Goal: Task Accomplishment & Management: Complete application form

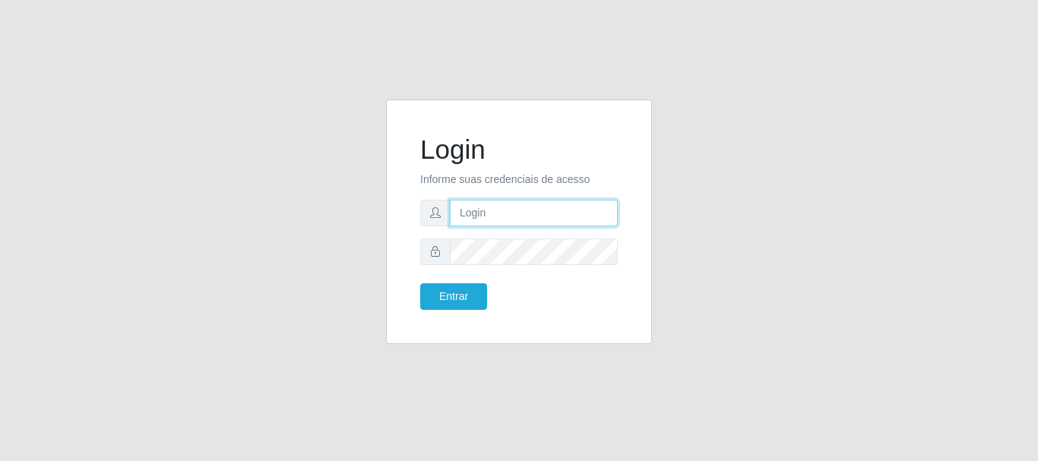
click at [497, 212] on input "text" at bounding box center [534, 213] width 168 height 27
type input "[EMAIL_ADDRESS][DOMAIN_NAME]"
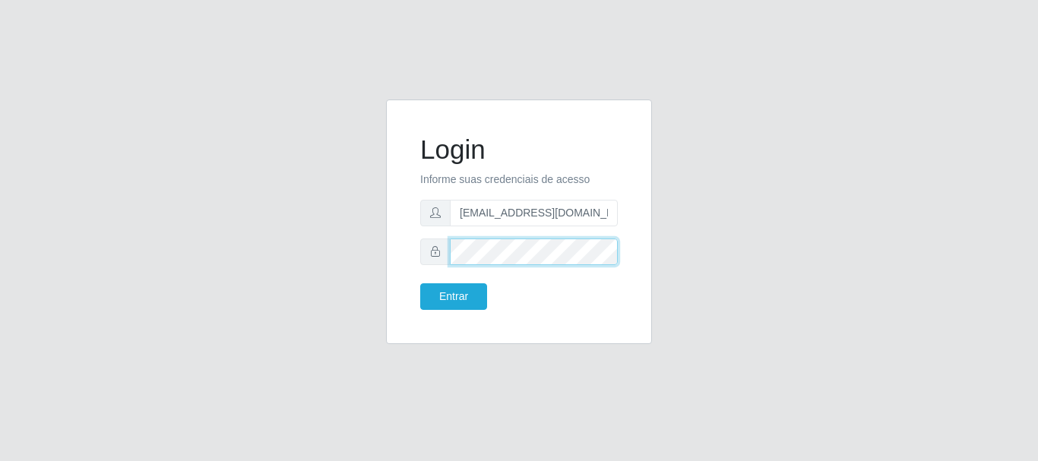
click at [420, 283] on button "Entrar" at bounding box center [453, 296] width 67 height 27
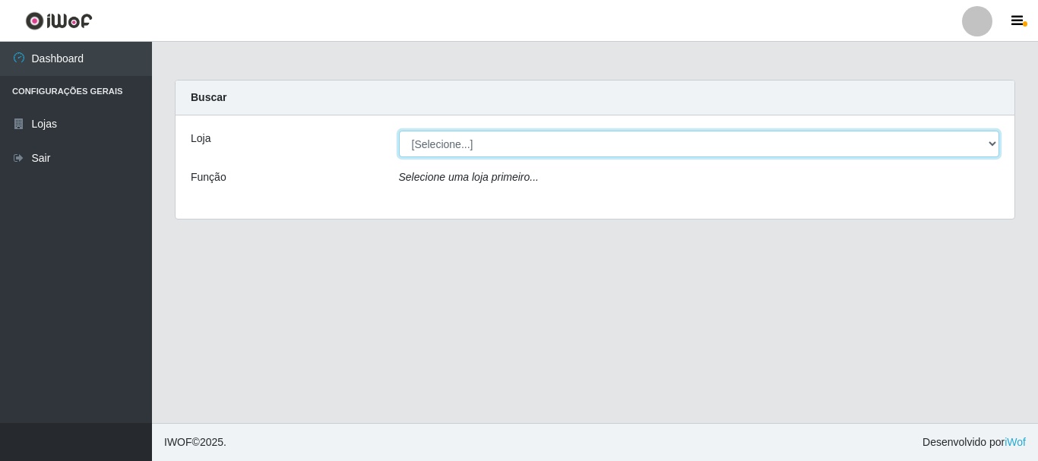
click at [508, 148] on select "[Selecione...] Hiper Queiroz - [GEOGRAPHIC_DATA]" at bounding box center [699, 144] width 601 height 27
select select "513"
click at [399, 131] on select "[Selecione...] Hiper Queiroz - [GEOGRAPHIC_DATA]" at bounding box center [699, 144] width 601 height 27
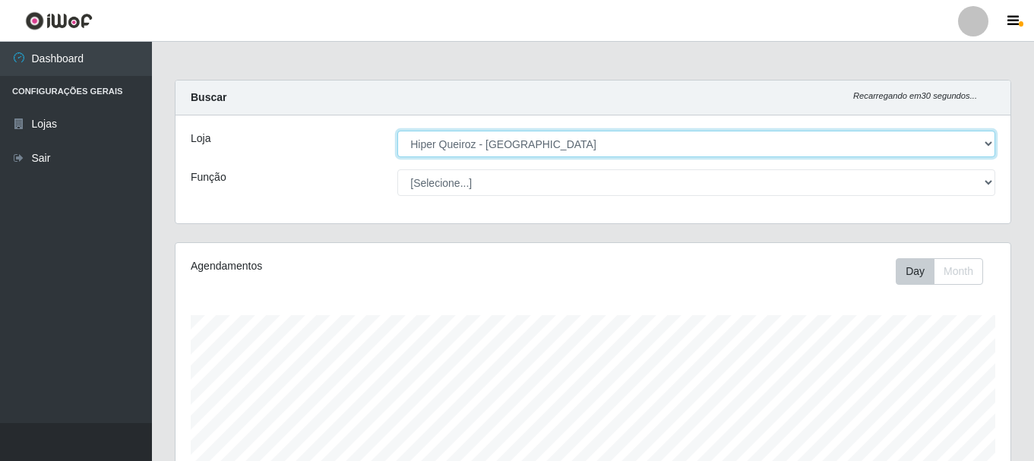
scroll to position [315, 835]
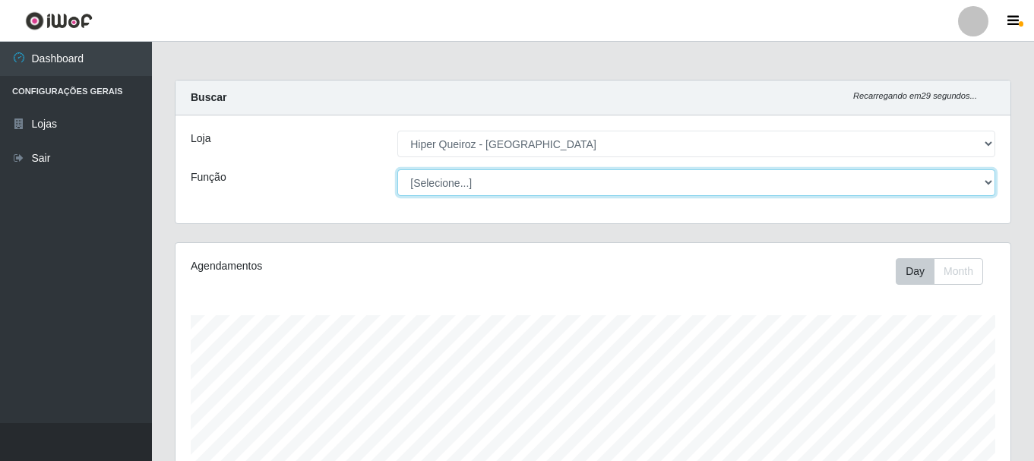
click at [456, 184] on select "[Selecione...] Embalador Embalador + Embalador ++ Operador de Caixa + Operador …" at bounding box center [696, 182] width 598 height 27
click at [397, 169] on select "[Selecione...] Embalador Embalador + Embalador ++ Operador de Caixa + Operador …" at bounding box center [696, 182] width 598 height 27
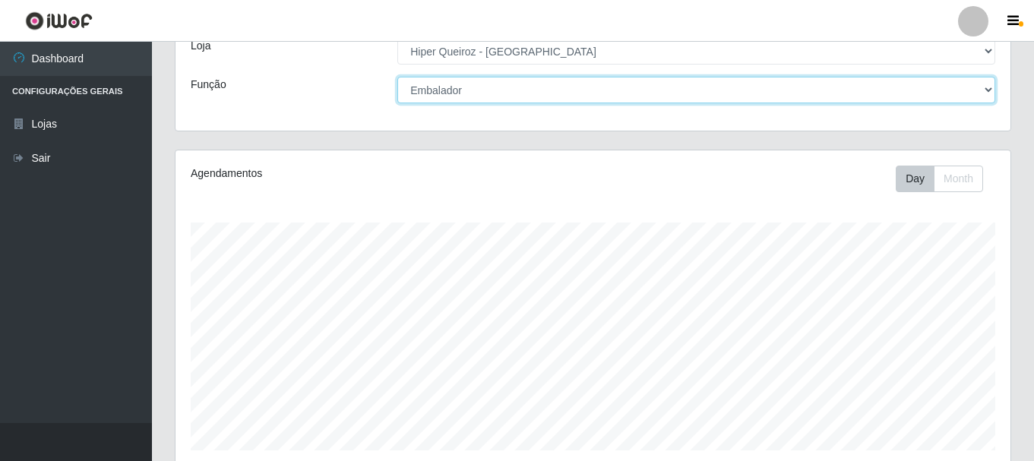
scroll to position [76, 0]
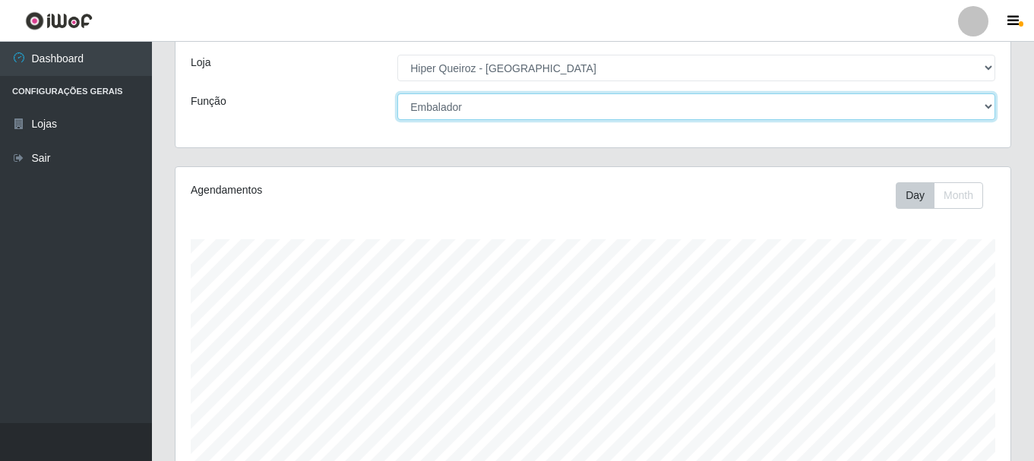
click at [486, 110] on select "[Selecione...] Embalador Embalador + Embalador ++ Operador de Caixa + Operador …" at bounding box center [696, 106] width 598 height 27
select select "70"
click at [397, 93] on select "[Selecione...] Embalador Embalador + Embalador ++ Operador de Caixa + Operador …" at bounding box center [696, 106] width 598 height 27
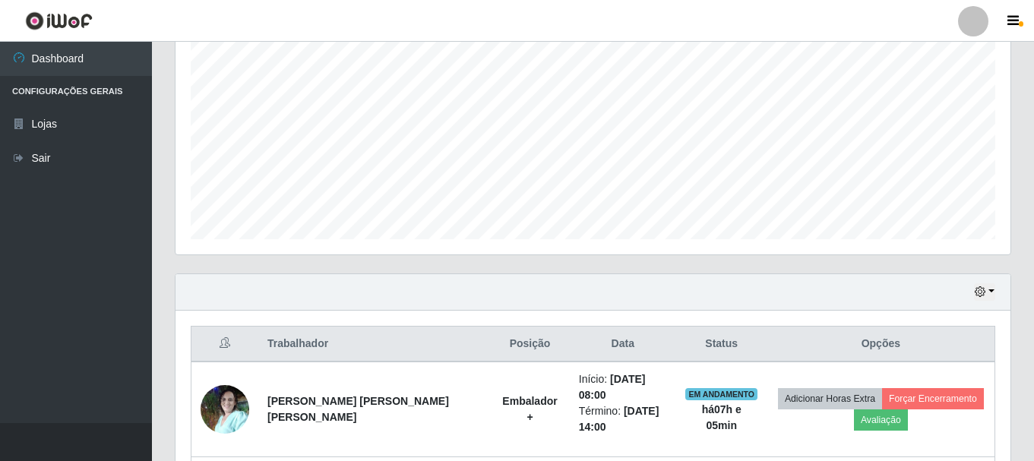
scroll to position [532, 0]
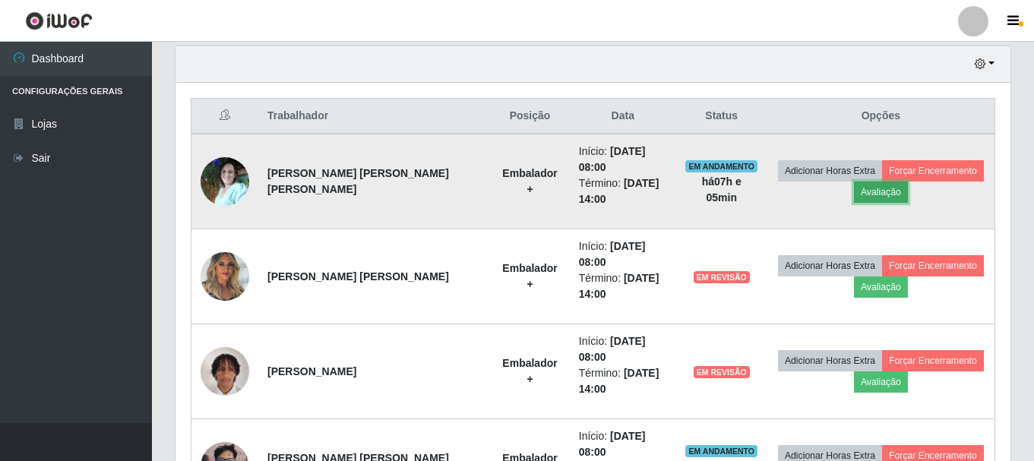
click at [863, 192] on button "Avaliação" at bounding box center [881, 192] width 54 height 21
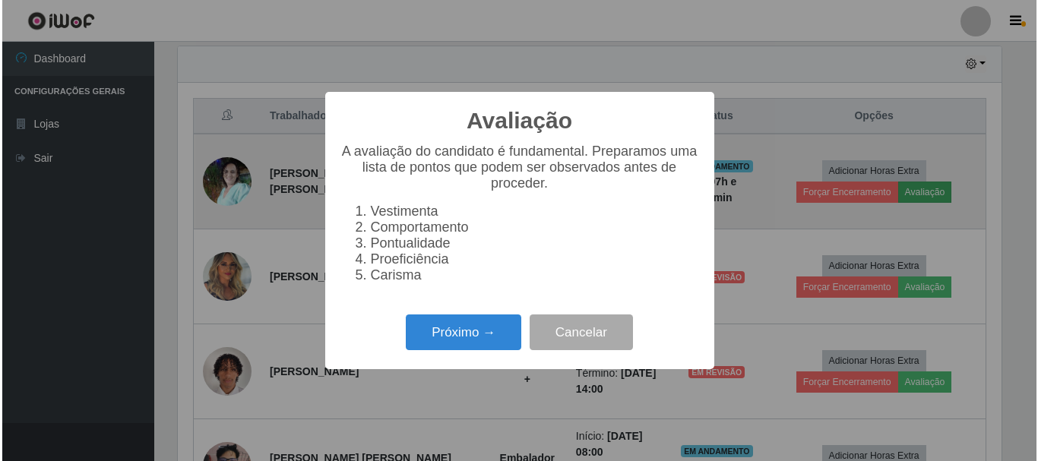
scroll to position [315, 827]
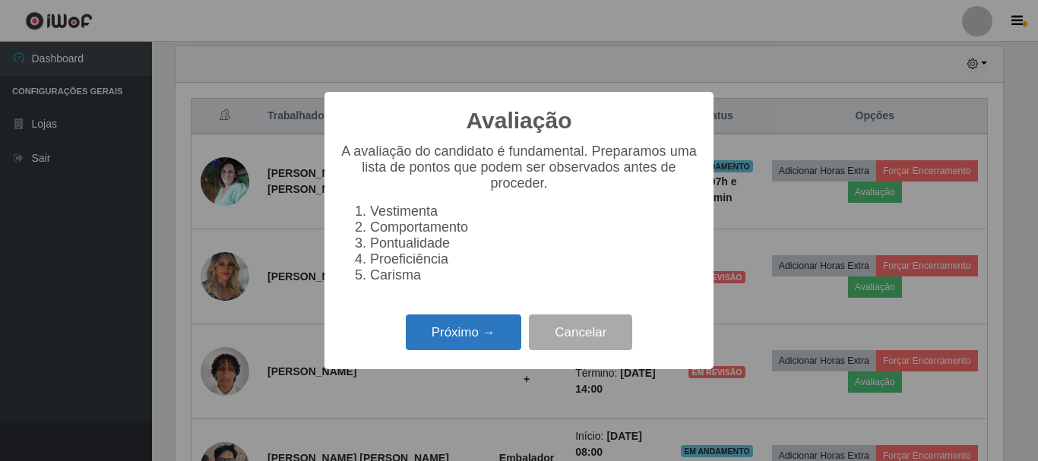
click at [460, 331] on button "Próximo →" at bounding box center [463, 333] width 115 height 36
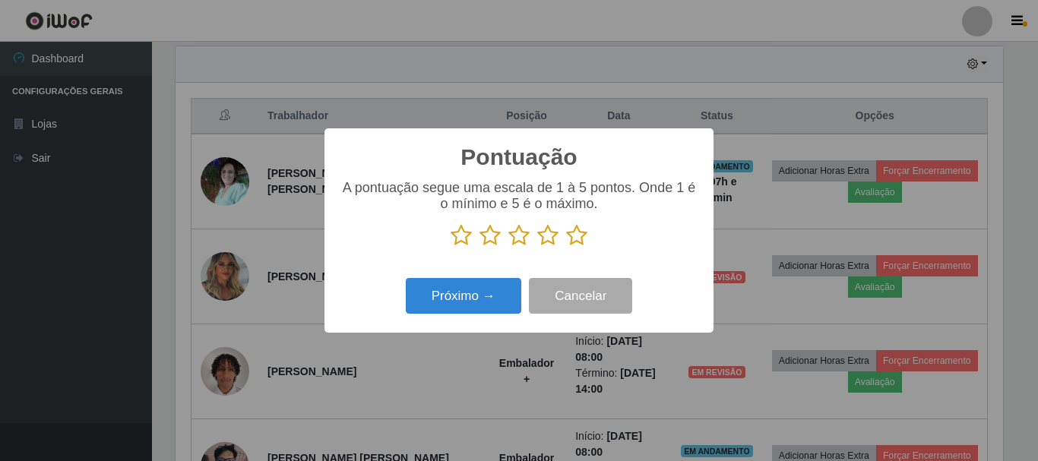
scroll to position [759494, 758982]
click at [573, 233] on icon at bounding box center [576, 235] width 21 height 23
click at [566, 247] on input "radio" at bounding box center [566, 247] width 0 height 0
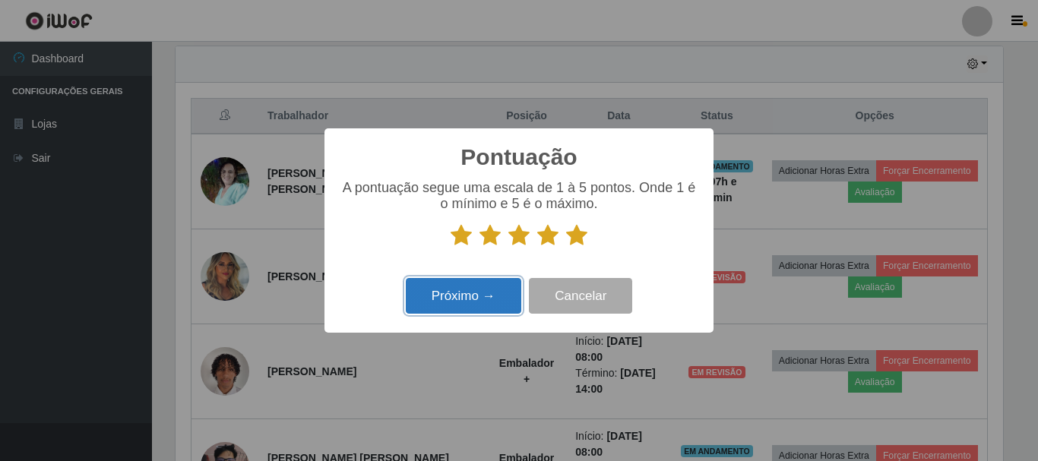
click at [478, 295] on button "Próximo →" at bounding box center [463, 296] width 115 height 36
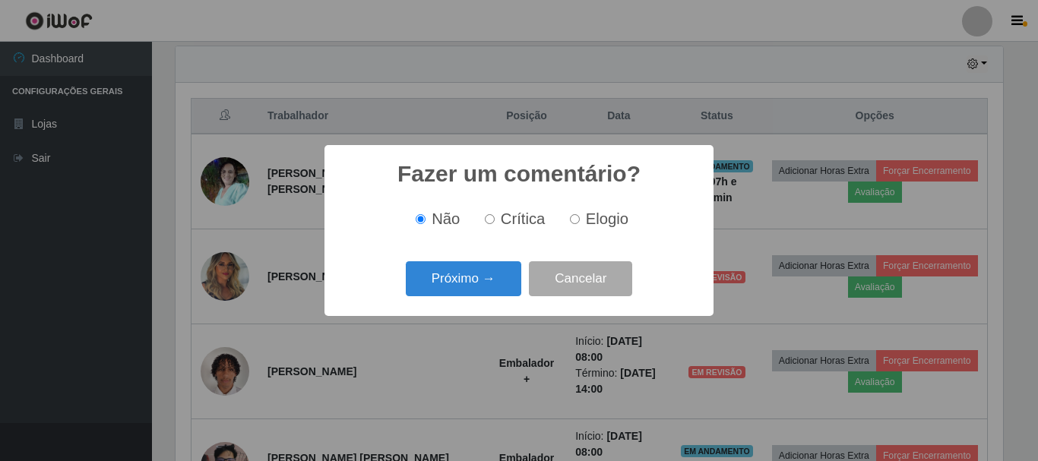
scroll to position [277, 0]
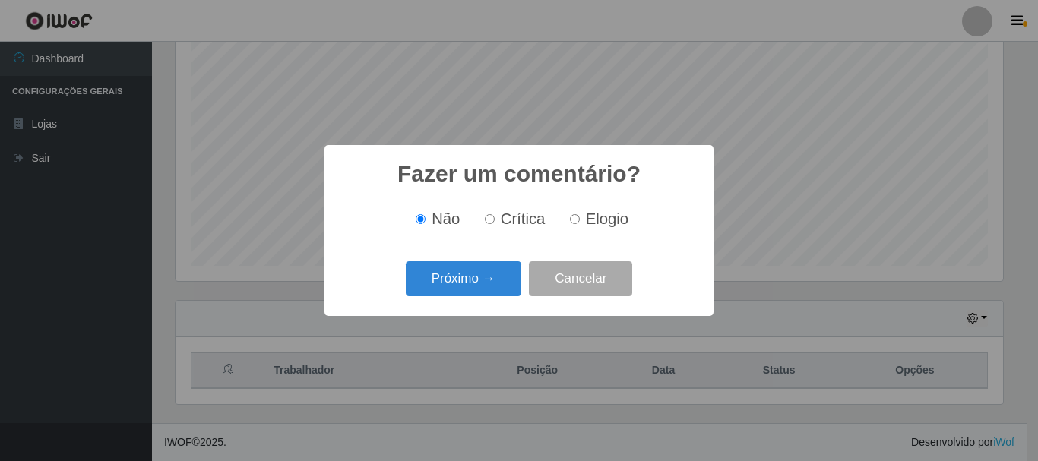
click at [577, 218] on input "Elogio" at bounding box center [575, 219] width 10 height 10
radio input "true"
click at [470, 275] on button "Próximo →" at bounding box center [463, 279] width 115 height 36
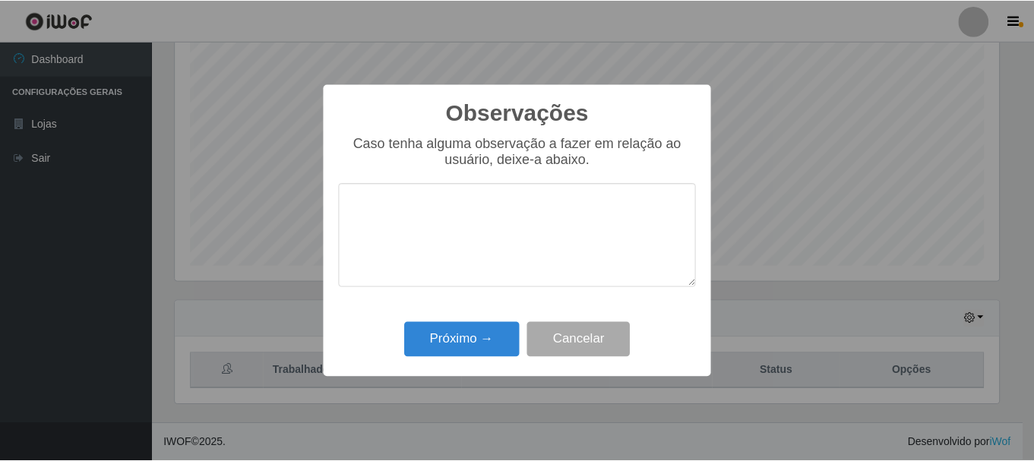
scroll to position [759494, 758982]
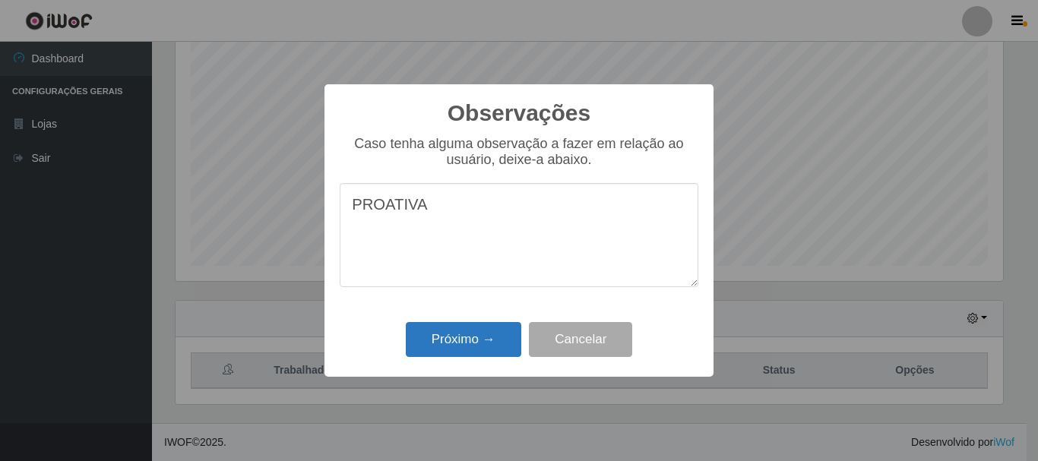
type textarea "PROATIVA"
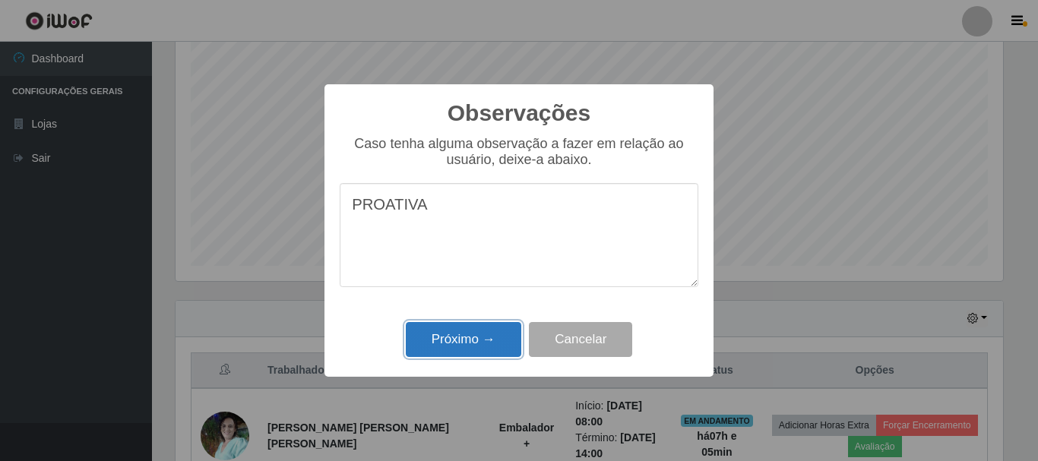
click at [460, 350] on button "Próximo →" at bounding box center [463, 340] width 115 height 36
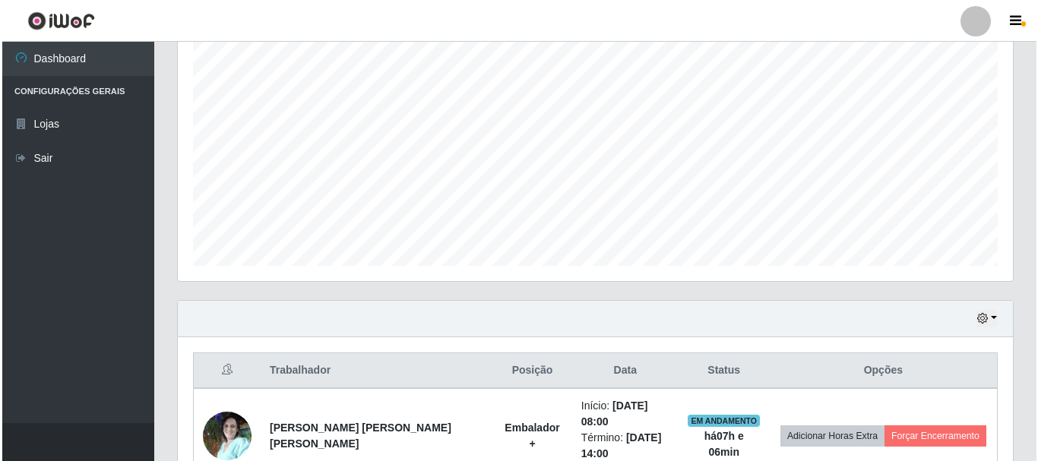
scroll to position [581, 0]
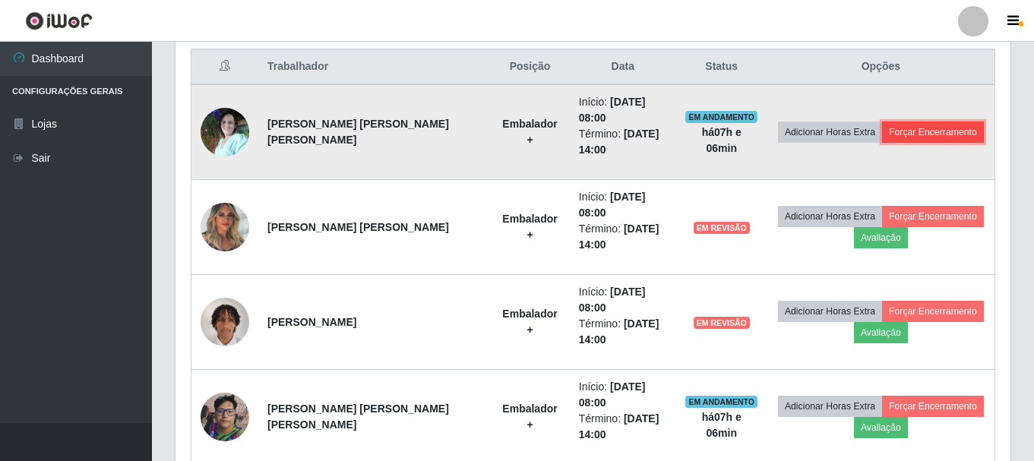
click at [908, 131] on button "Forçar Encerramento" at bounding box center [933, 132] width 102 height 21
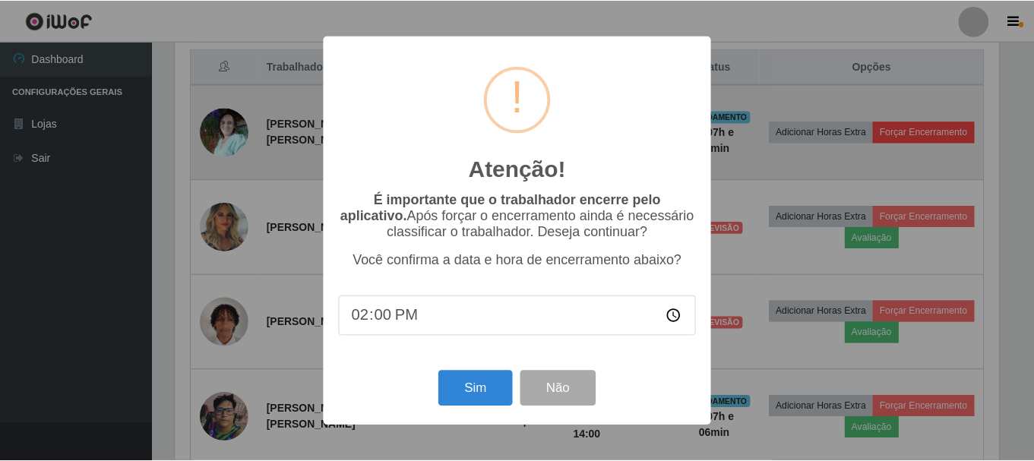
scroll to position [315, 827]
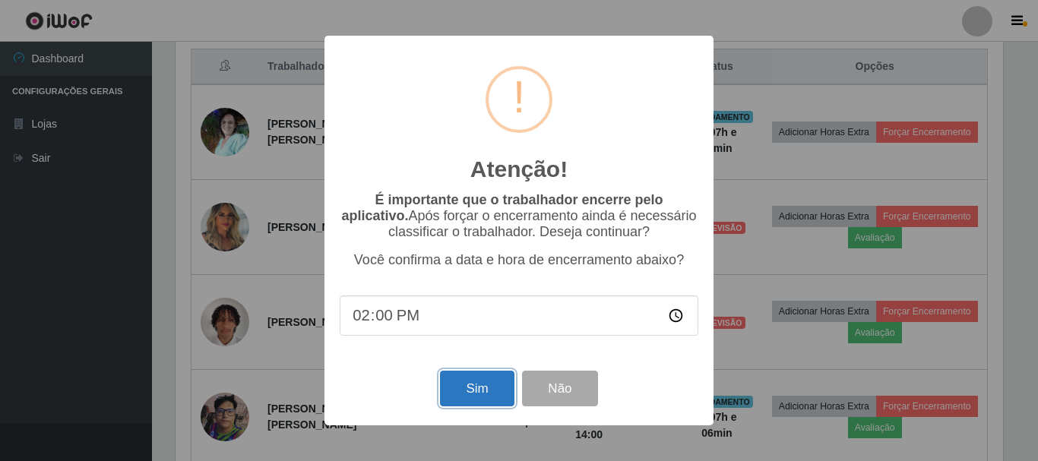
click at [487, 396] on button "Sim" at bounding box center [477, 389] width 74 height 36
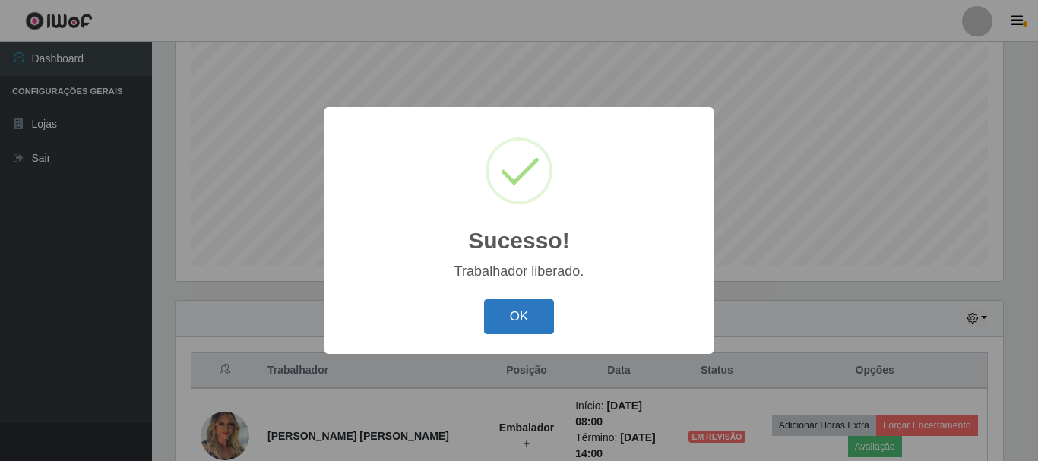
click at [493, 318] on button "OK" at bounding box center [519, 317] width 71 height 36
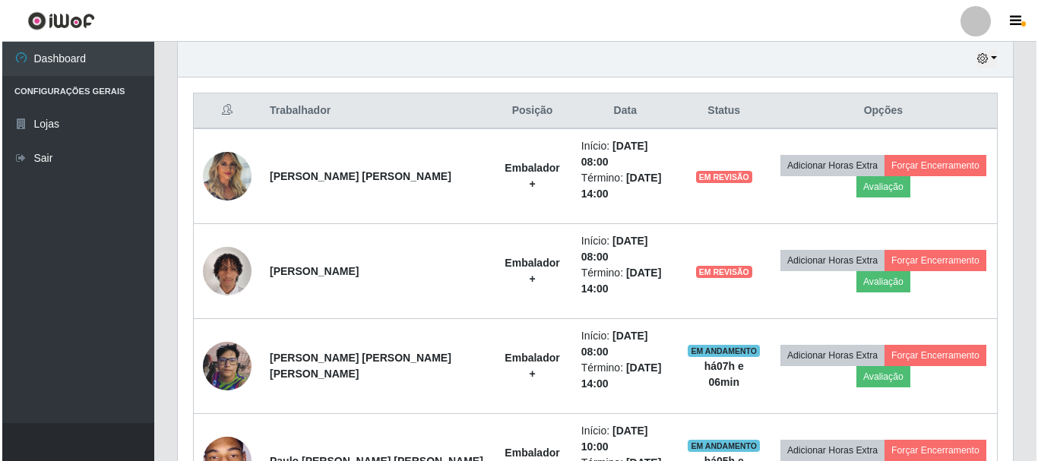
scroll to position [581, 0]
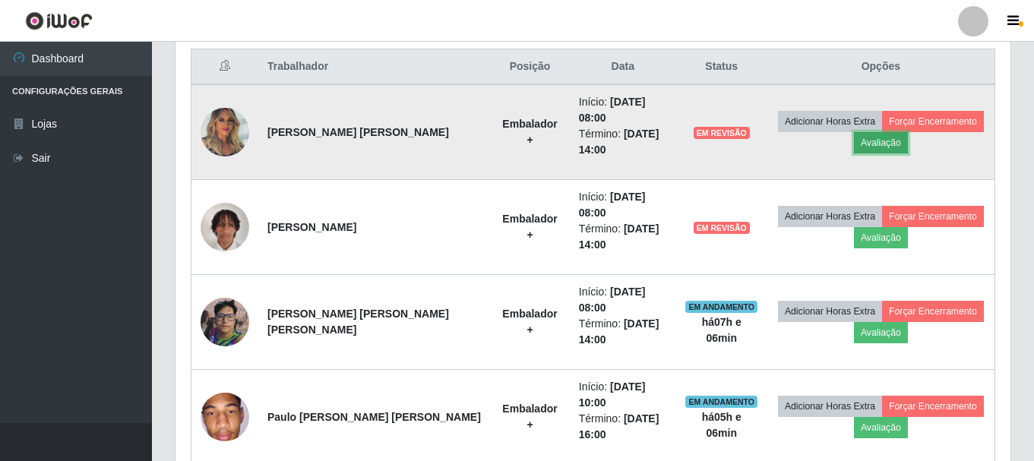
click at [881, 147] on button "Avaliação" at bounding box center [881, 142] width 54 height 21
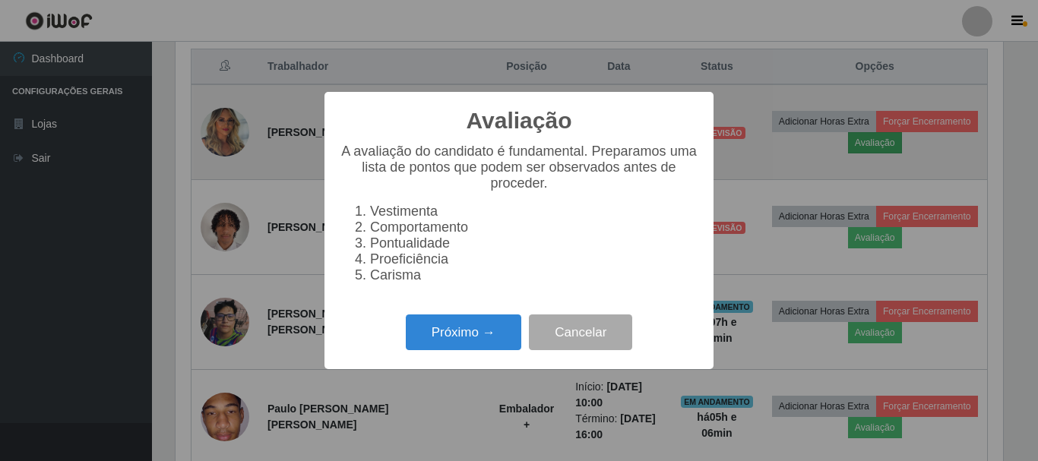
scroll to position [315, 827]
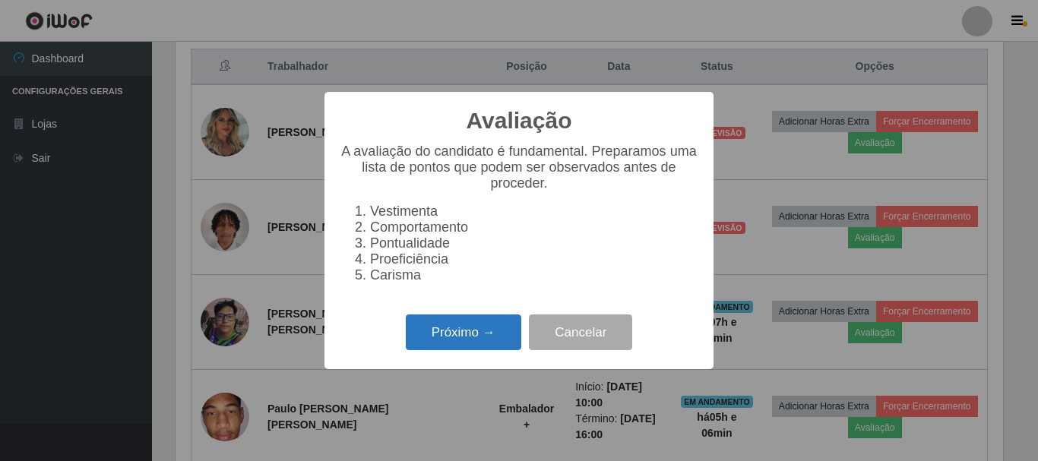
click at [492, 340] on button "Próximo →" at bounding box center [463, 333] width 115 height 36
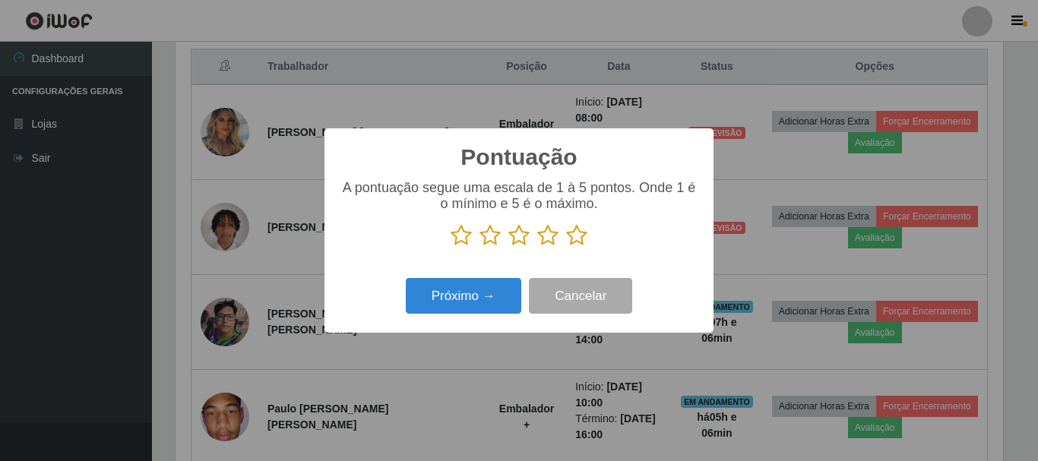
click at [580, 233] on icon at bounding box center [576, 235] width 21 height 23
click at [566, 247] on input "radio" at bounding box center [566, 247] width 0 height 0
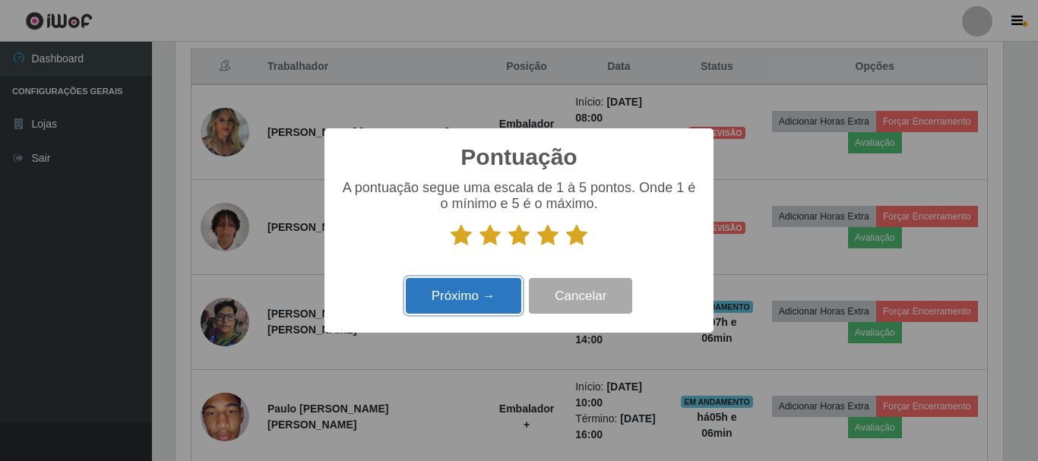
click at [473, 292] on button "Próximo →" at bounding box center [463, 296] width 115 height 36
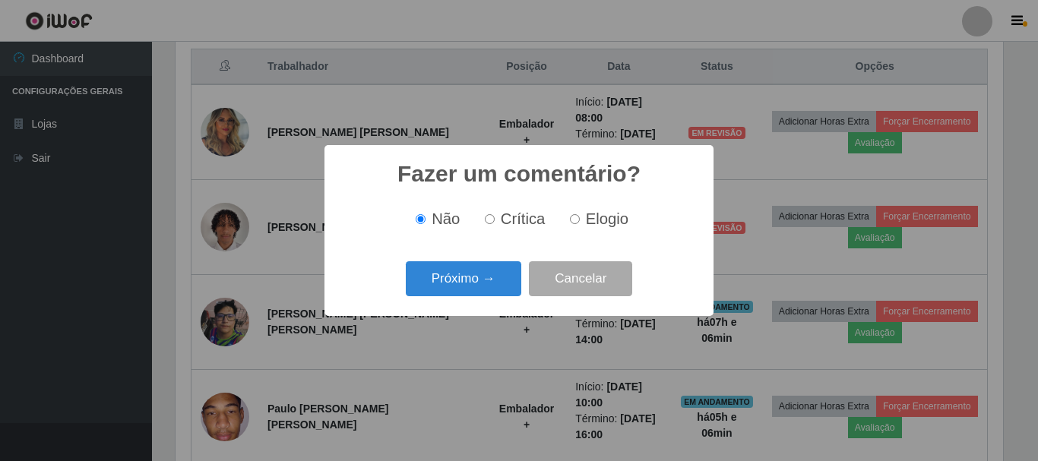
click at [579, 222] on label "Elogio" at bounding box center [596, 218] width 65 height 17
click at [579, 222] on input "Elogio" at bounding box center [575, 219] width 10 height 10
radio input "true"
click at [478, 274] on button "Próximo →" at bounding box center [463, 279] width 115 height 36
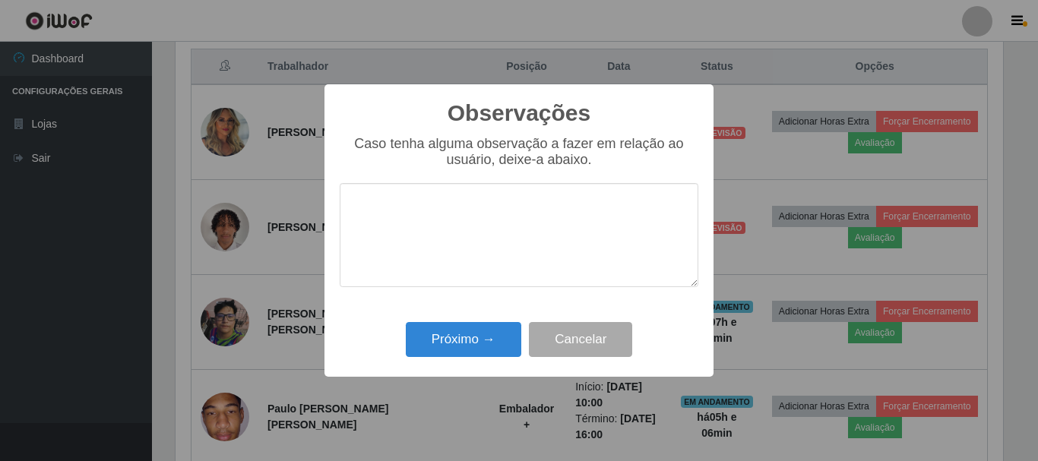
click at [502, 209] on textarea at bounding box center [519, 235] width 359 height 104
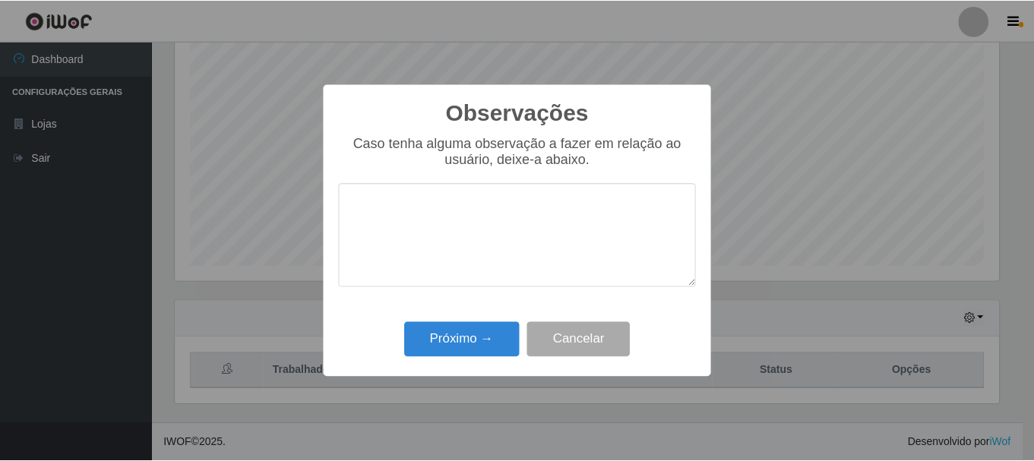
scroll to position [277, 0]
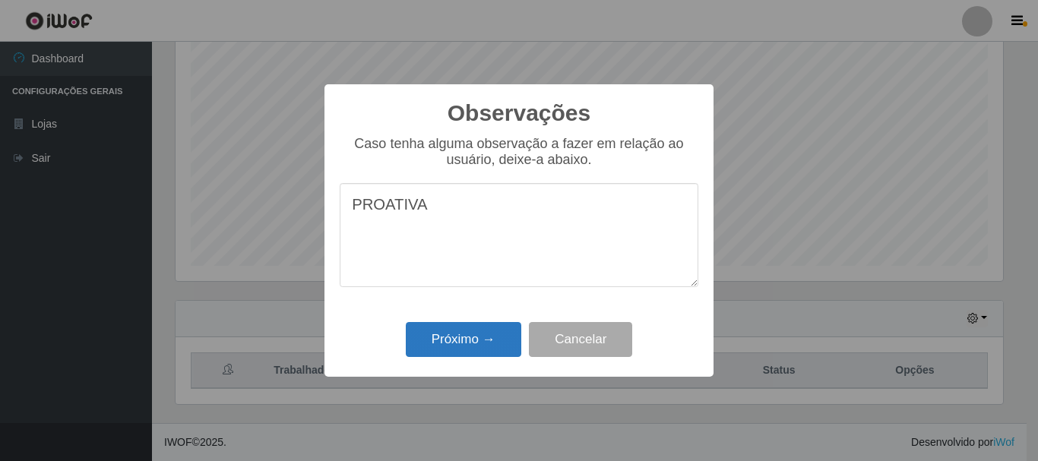
type textarea "PROATIVA"
click at [451, 332] on button "Próximo →" at bounding box center [463, 340] width 115 height 36
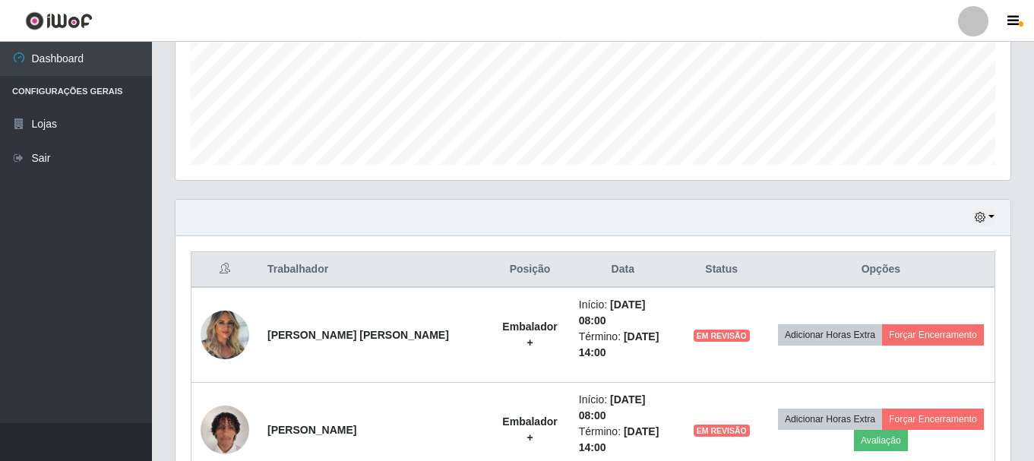
scroll to position [456, 0]
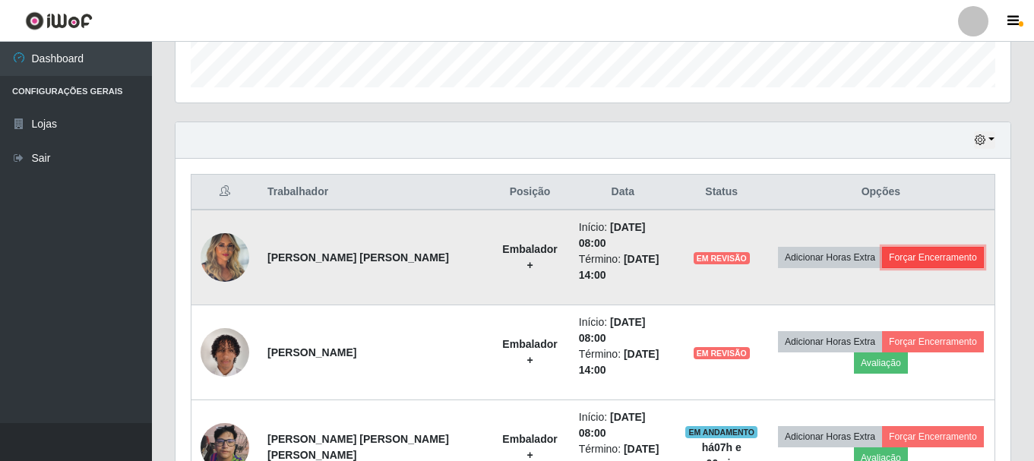
click at [890, 259] on button "Forçar Encerramento" at bounding box center [933, 257] width 102 height 21
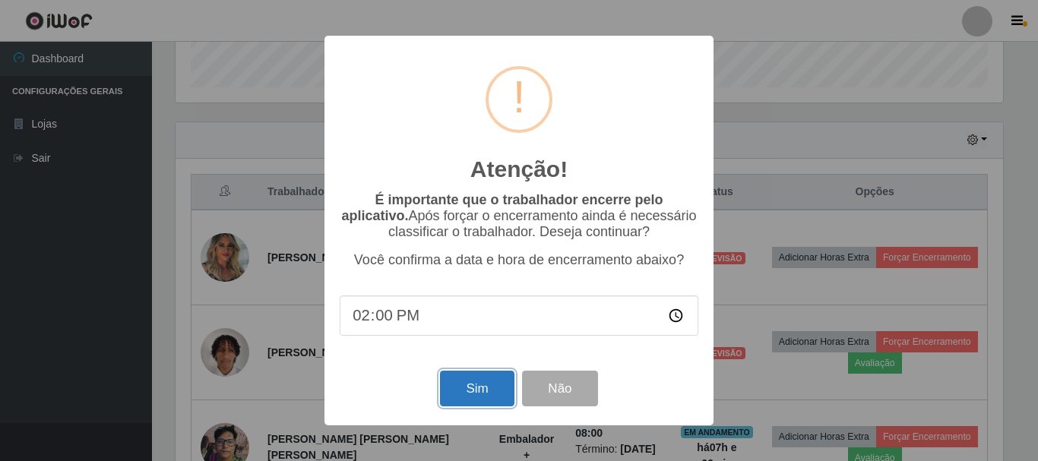
click at [481, 392] on button "Sim" at bounding box center [477, 389] width 74 height 36
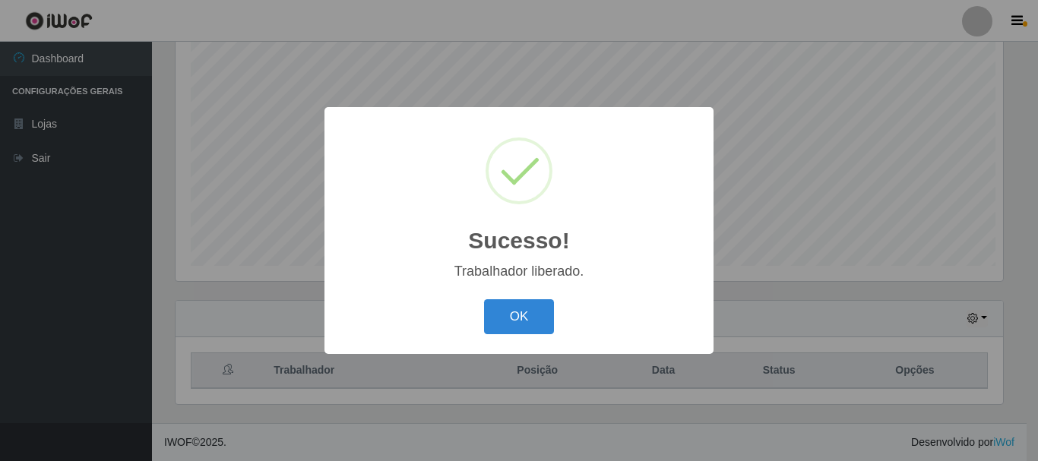
scroll to position [0, 0]
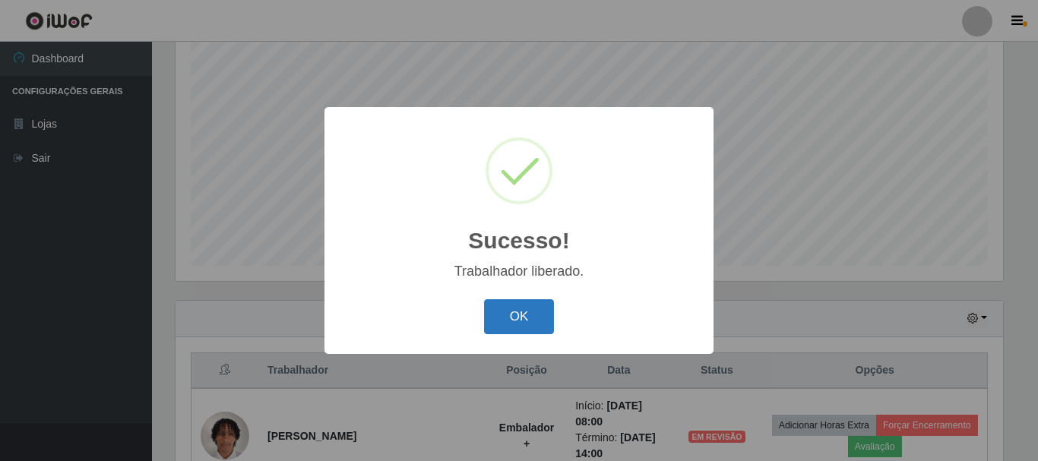
click at [535, 318] on button "OK" at bounding box center [519, 317] width 71 height 36
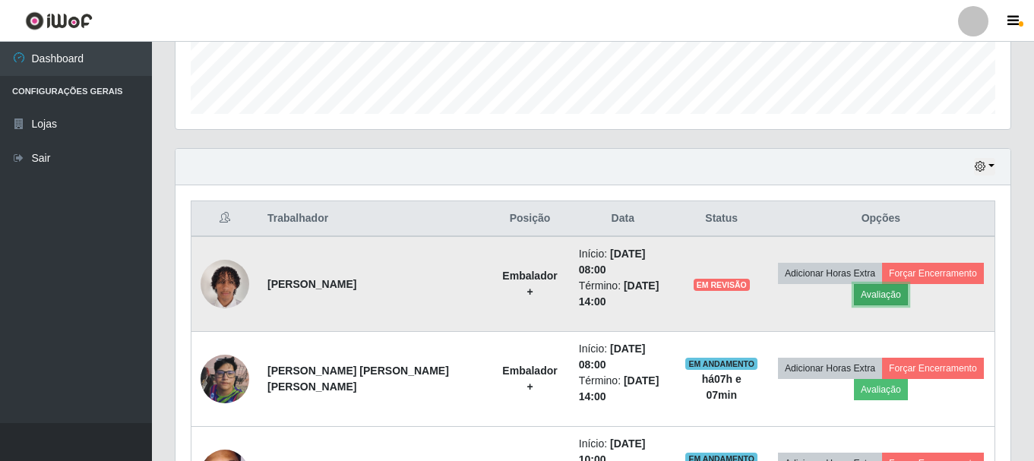
click at [870, 294] on button "Avaliação" at bounding box center [881, 294] width 54 height 21
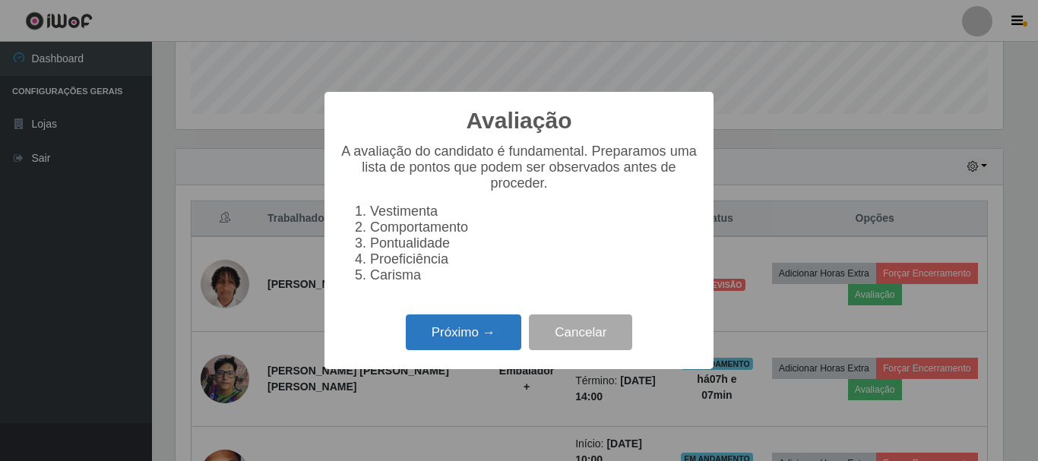
click at [456, 337] on button "Próximo →" at bounding box center [463, 333] width 115 height 36
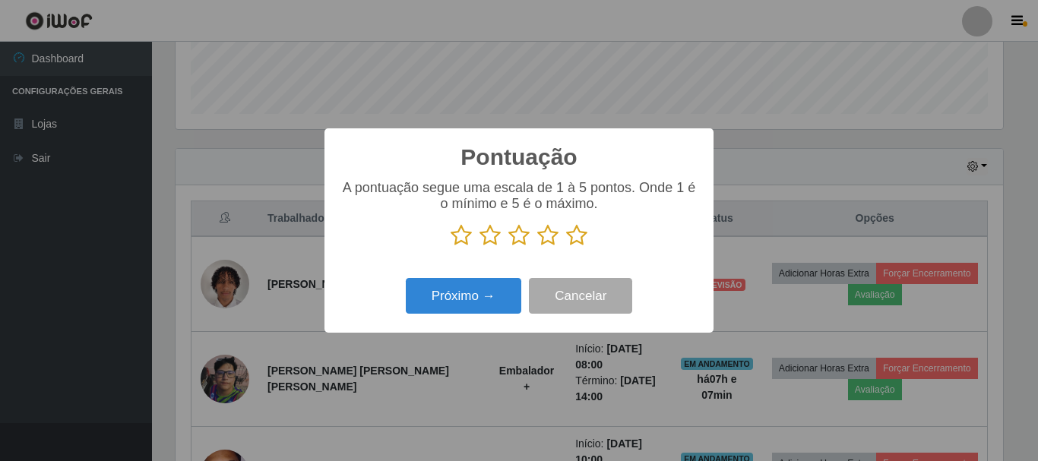
click at [579, 237] on icon at bounding box center [576, 235] width 21 height 23
click at [566, 247] on input "radio" at bounding box center [566, 247] width 0 height 0
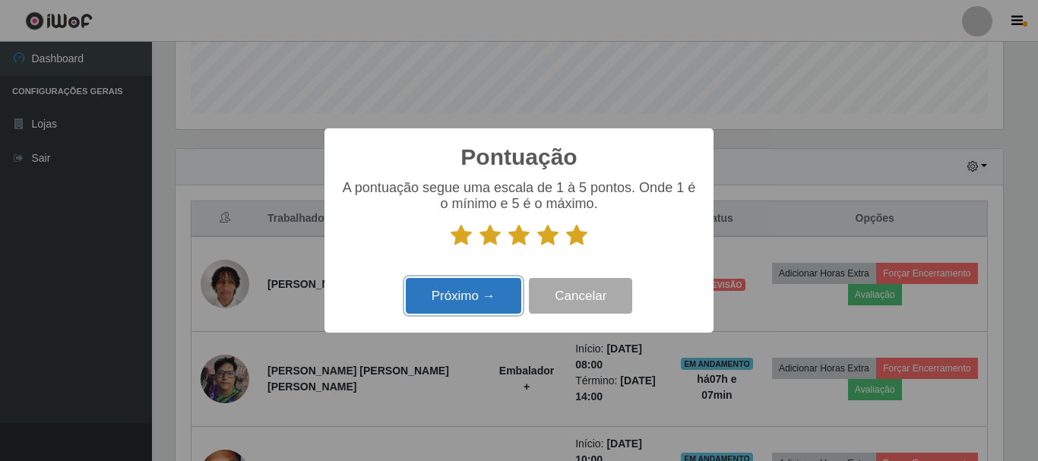
click at [447, 302] on button "Próximo →" at bounding box center [463, 296] width 115 height 36
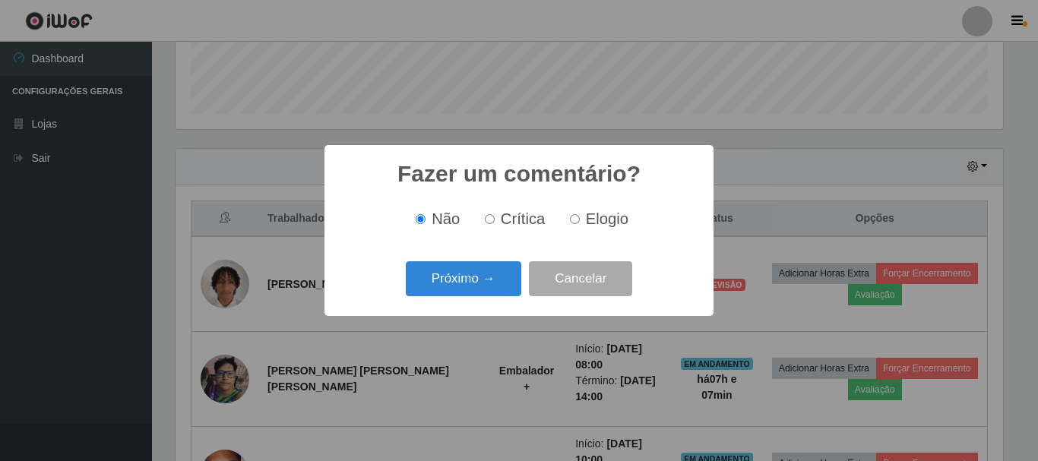
click at [571, 220] on input "Elogio" at bounding box center [575, 219] width 10 height 10
radio input "true"
click at [457, 281] on button "Próximo →" at bounding box center [463, 279] width 115 height 36
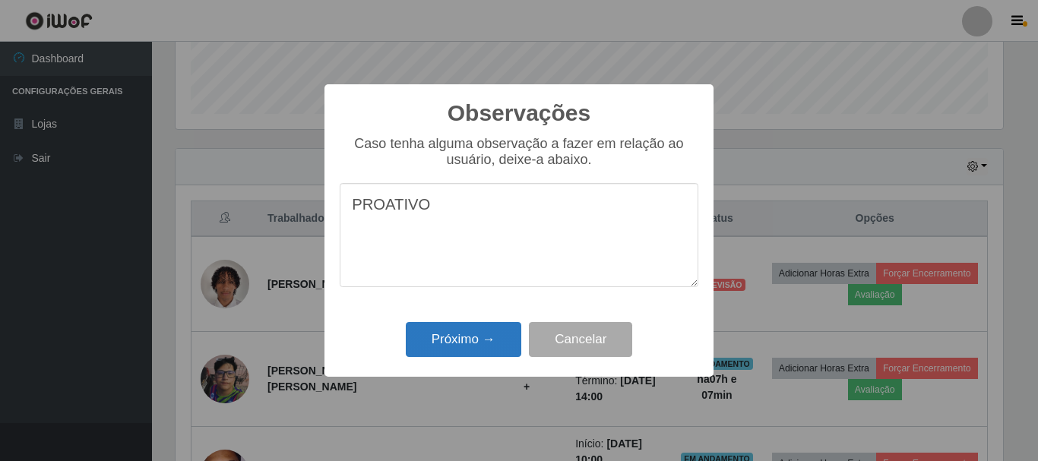
type textarea "PROATIVO"
click at [451, 335] on button "Próximo →" at bounding box center [463, 340] width 115 height 36
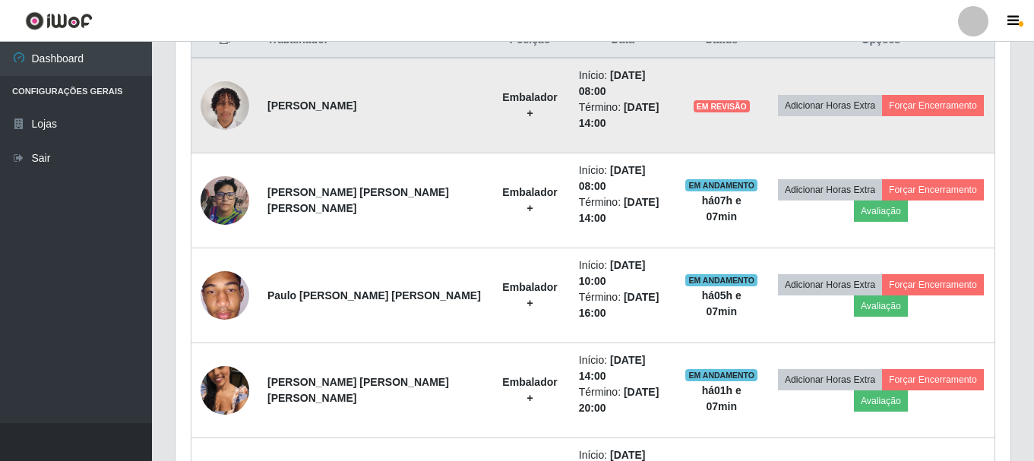
click at [899, 84] on td "Adicionar Horas Extra Forçar Encerramento" at bounding box center [881, 106] width 228 height 96
click at [914, 95] on button "Forçar Encerramento" at bounding box center [933, 105] width 102 height 21
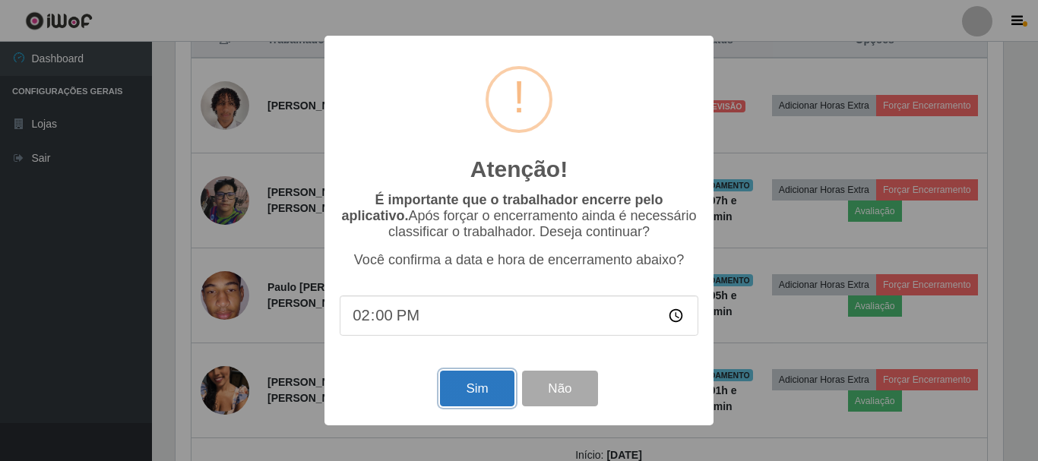
click at [462, 381] on button "Sim" at bounding box center [477, 389] width 74 height 36
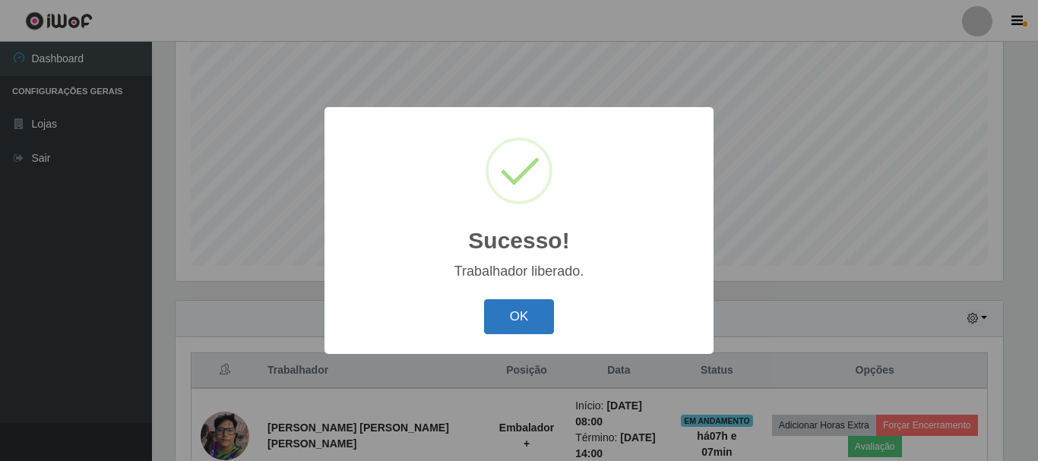
click at [507, 318] on button "OK" at bounding box center [519, 317] width 71 height 36
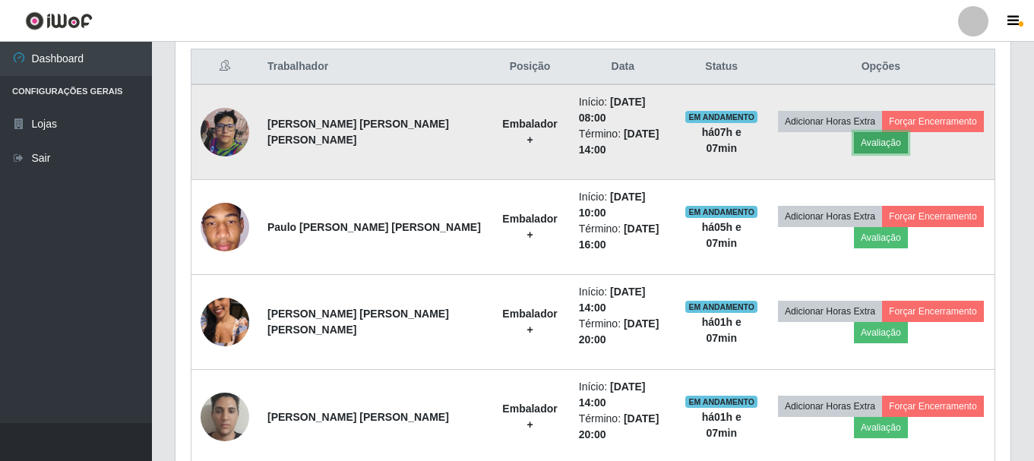
click at [865, 135] on button "Avaliação" at bounding box center [881, 142] width 54 height 21
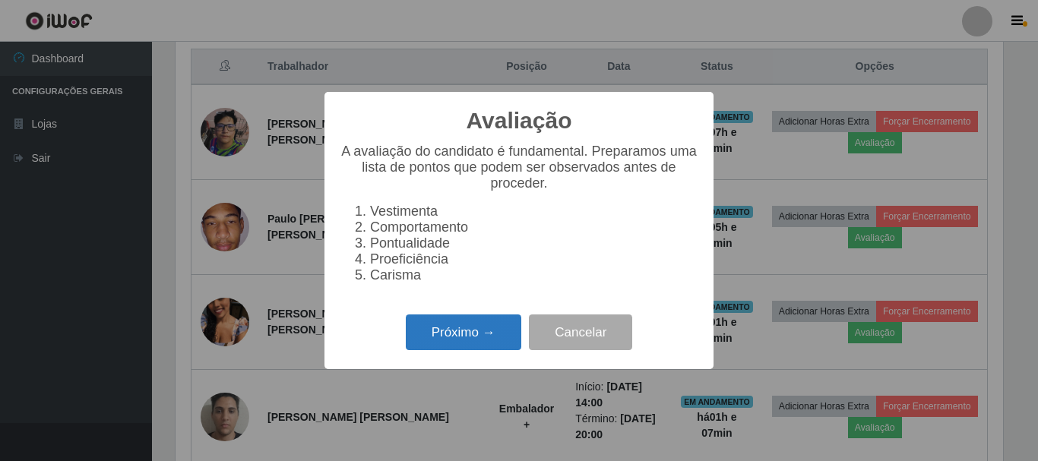
click at [421, 350] on button "Próximo →" at bounding box center [463, 333] width 115 height 36
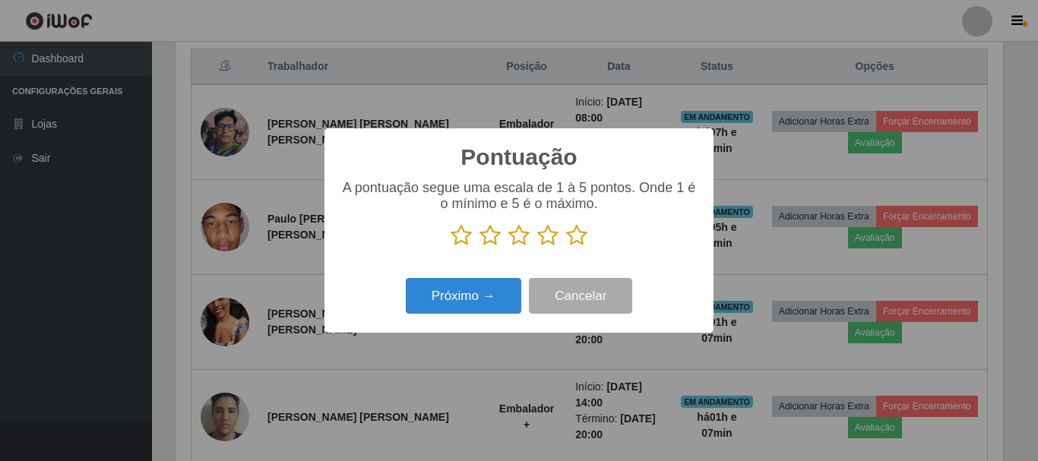
click at [574, 238] on icon at bounding box center [576, 235] width 21 height 23
click at [566, 247] on input "radio" at bounding box center [566, 247] width 0 height 0
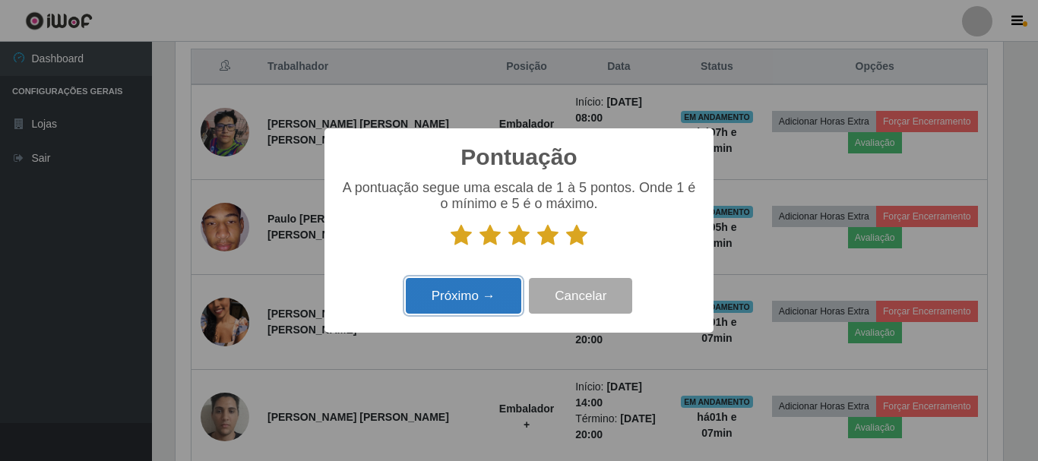
click at [476, 294] on button "Próximo →" at bounding box center [463, 296] width 115 height 36
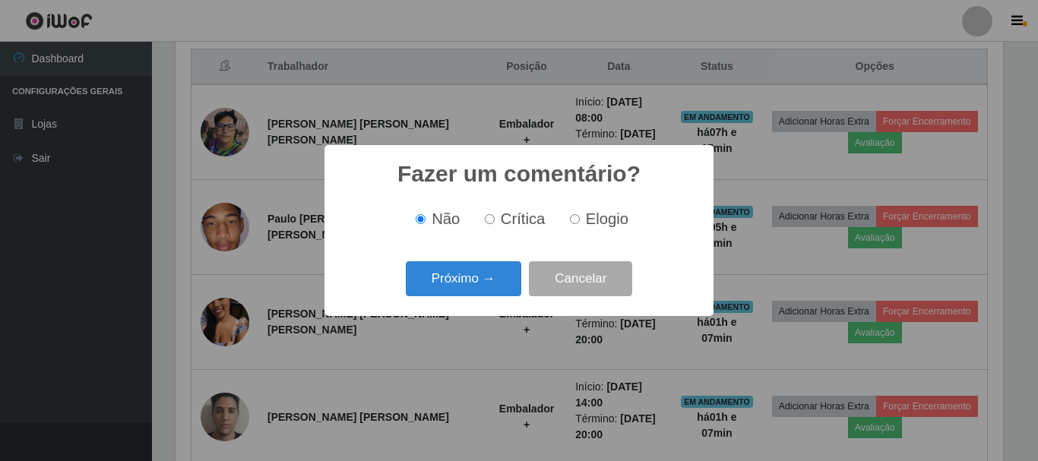
click at [576, 220] on input "Elogio" at bounding box center [575, 219] width 10 height 10
radio input "true"
click at [466, 276] on button "Próximo →" at bounding box center [463, 279] width 115 height 36
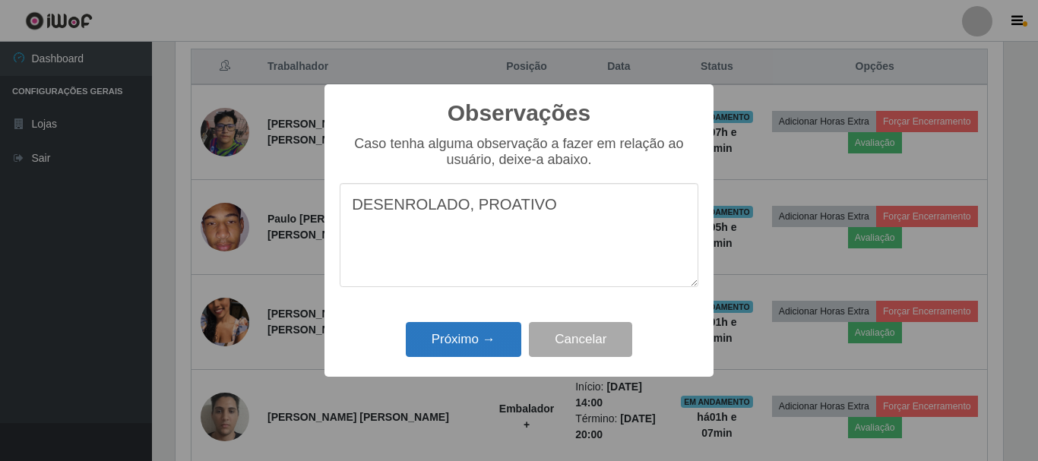
type textarea "DESENROLADO, PROATIVO"
click at [452, 331] on button "Próximo →" at bounding box center [463, 340] width 115 height 36
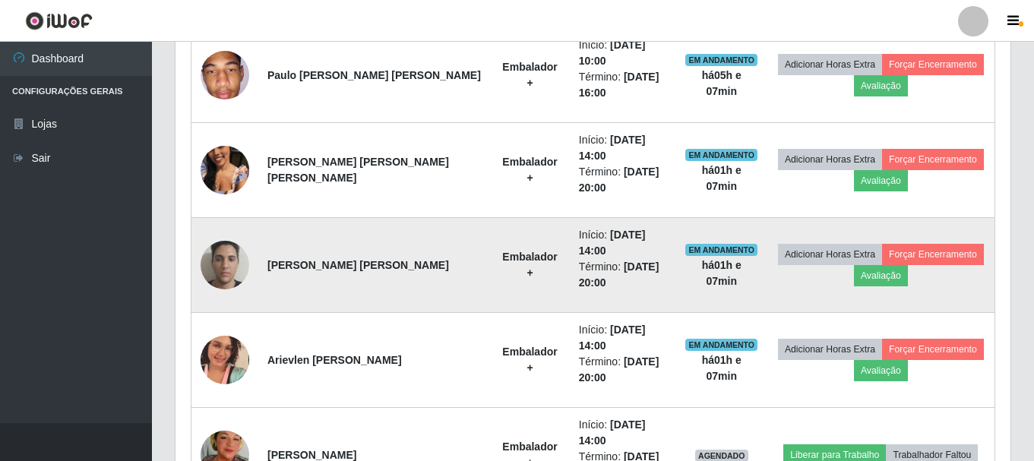
scroll to position [751, 0]
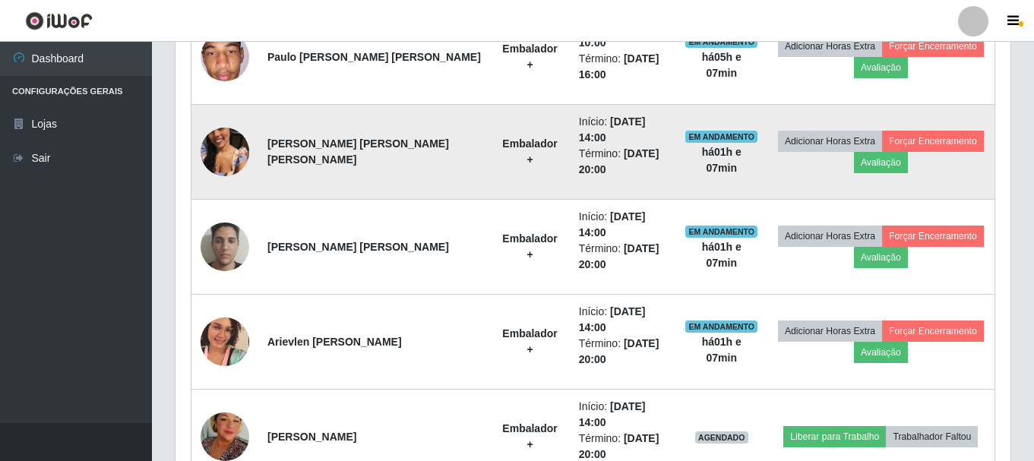
click at [222, 110] on img at bounding box center [225, 152] width 49 height 87
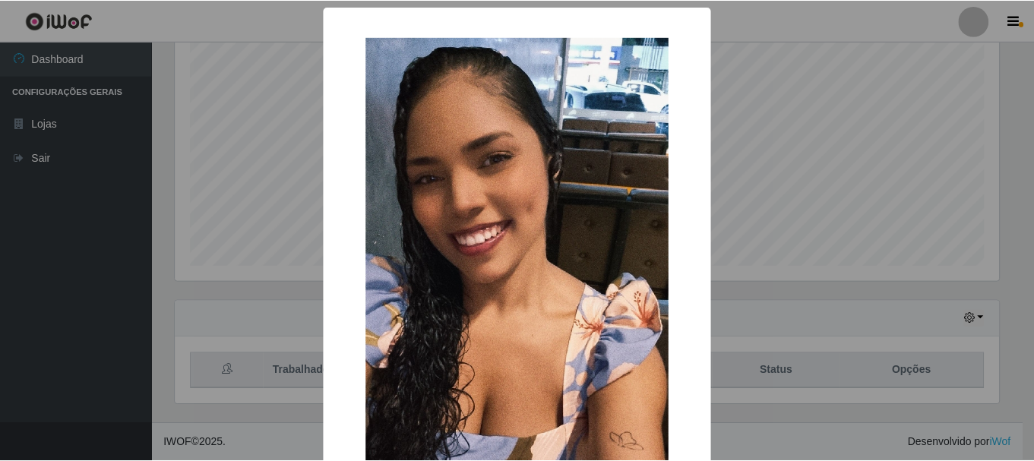
scroll to position [277, 0]
click at [758, 166] on div "× OK Cancel" at bounding box center [519, 230] width 1038 height 461
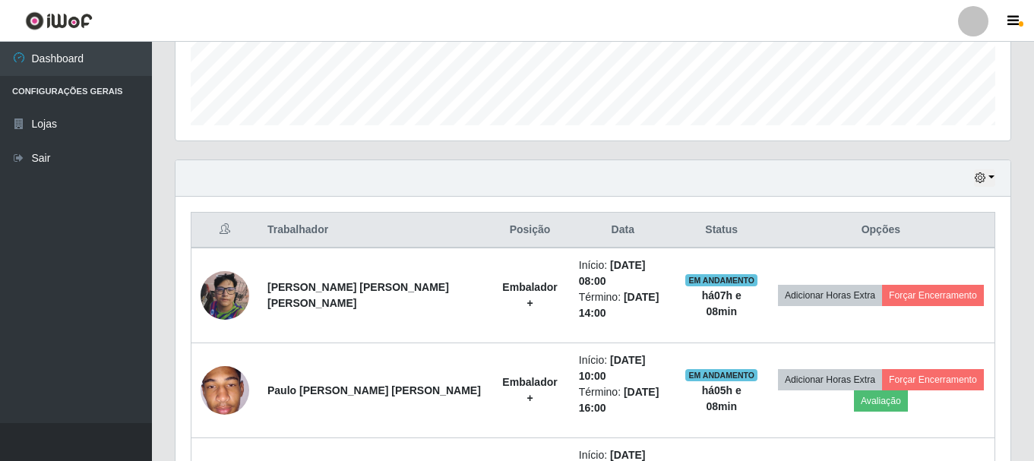
scroll to position [429, 0]
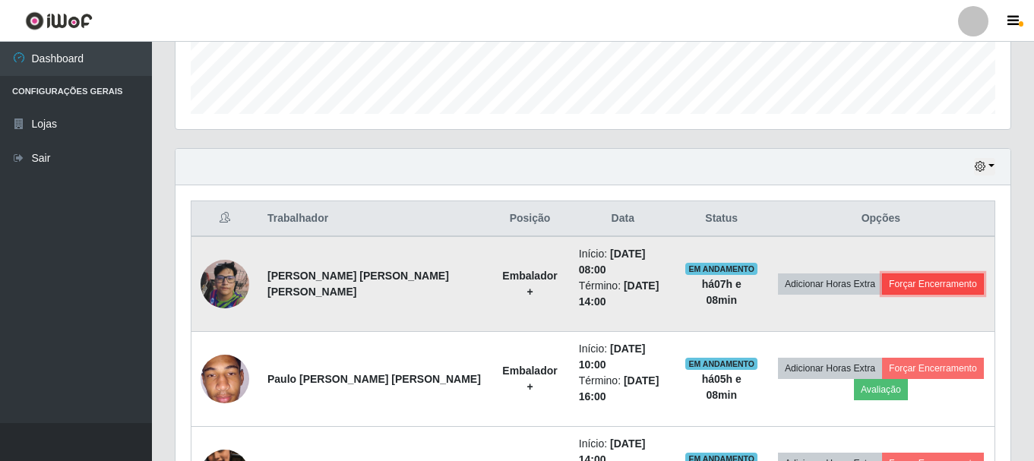
click at [908, 277] on button "Forçar Encerramento" at bounding box center [933, 284] width 102 height 21
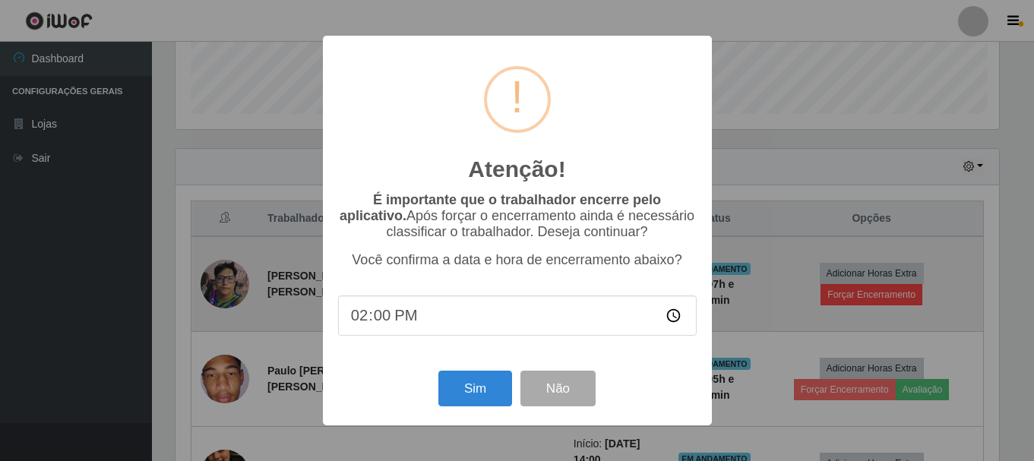
scroll to position [759494, 758982]
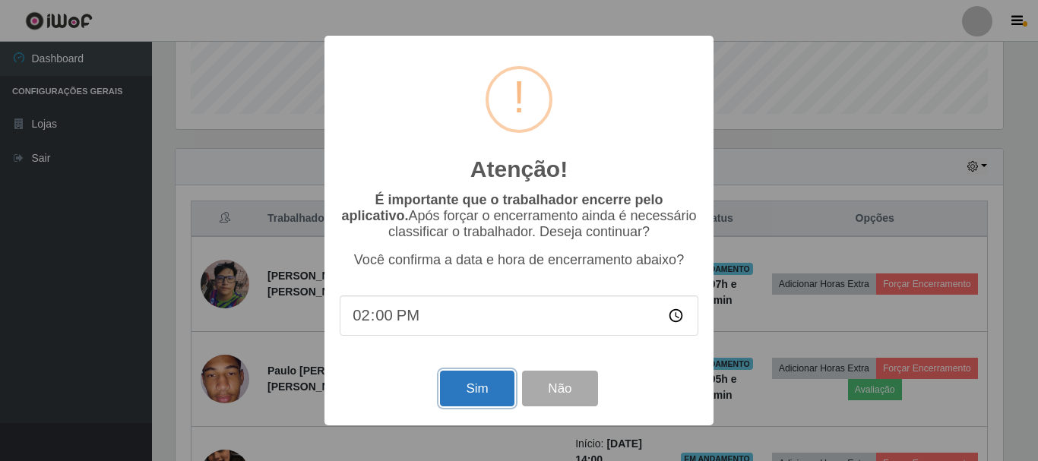
click at [476, 397] on button "Sim" at bounding box center [477, 389] width 74 height 36
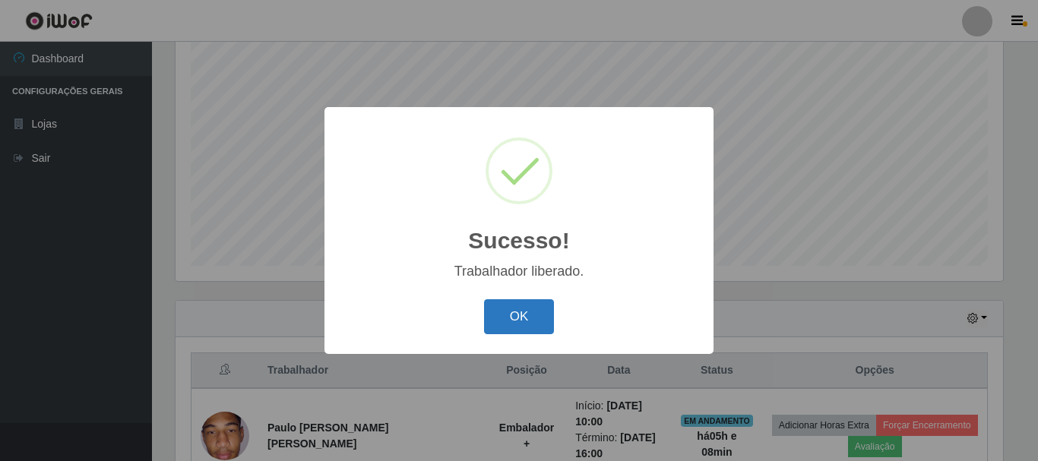
click at [539, 315] on button "OK" at bounding box center [519, 317] width 71 height 36
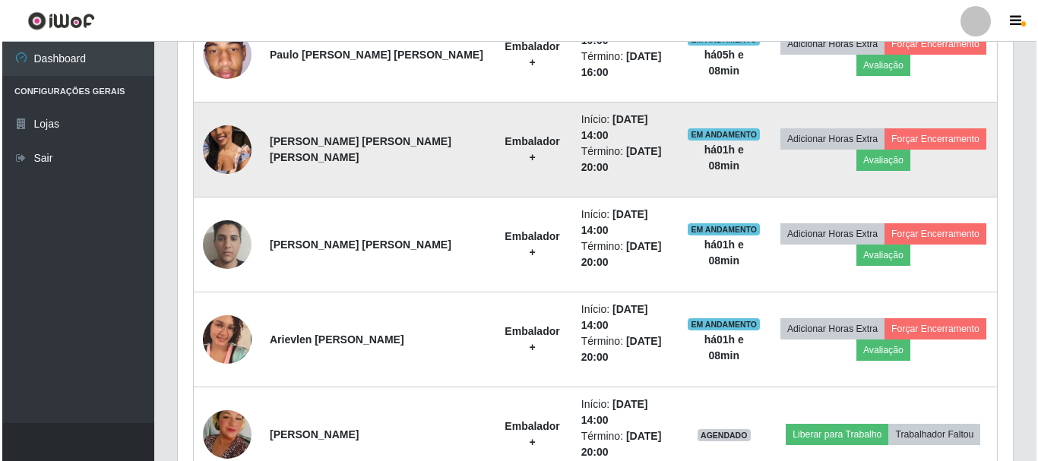
scroll to position [672, 0]
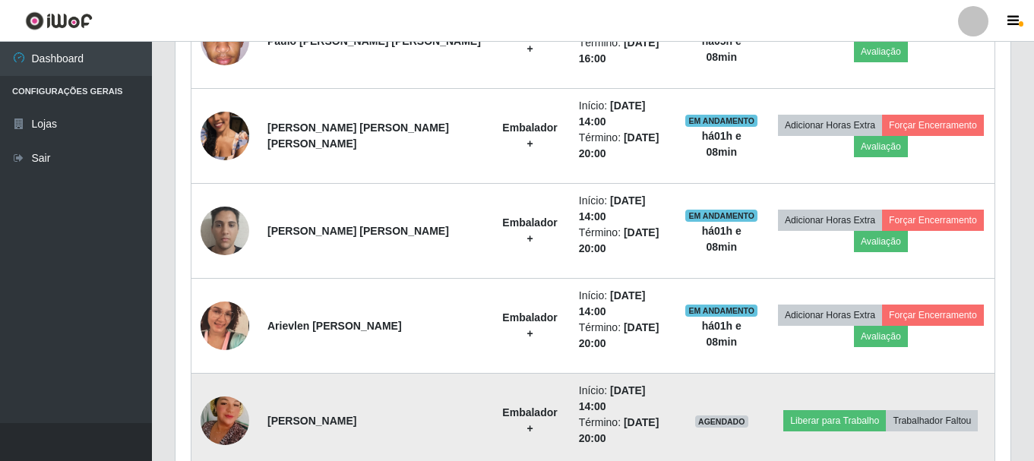
click at [217, 378] on img at bounding box center [225, 421] width 49 height 87
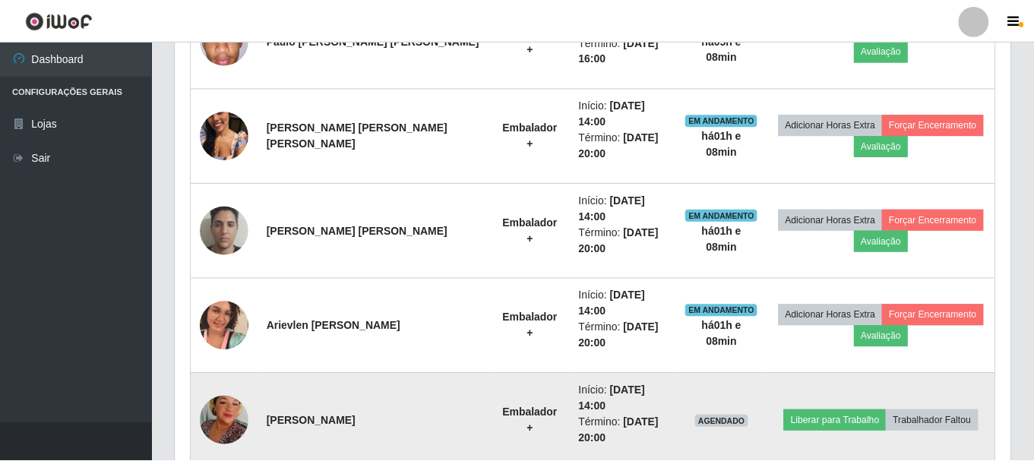
scroll to position [315, 827]
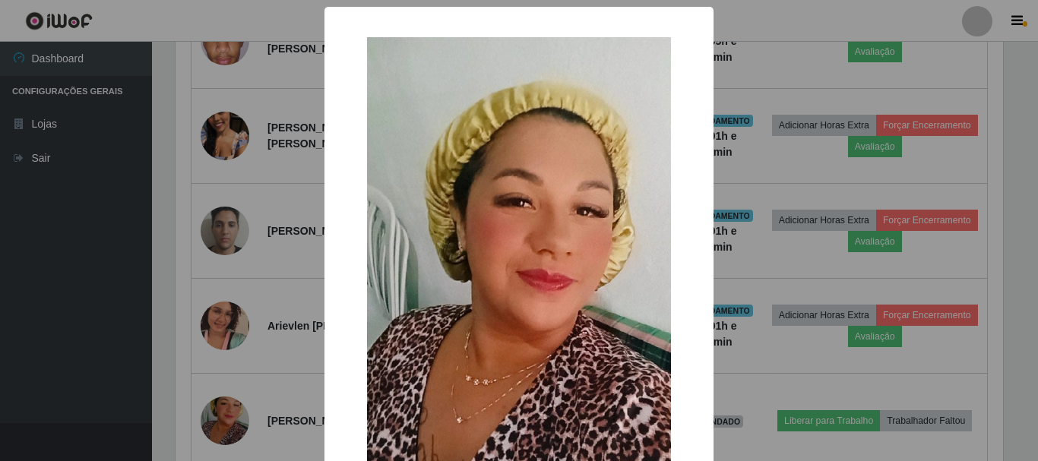
click at [775, 365] on div "× OK Cancel" at bounding box center [519, 230] width 1038 height 461
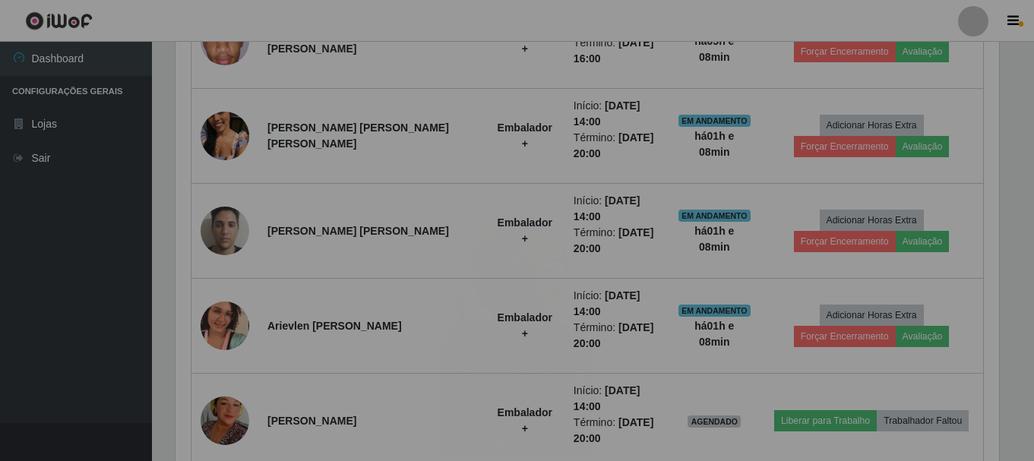
scroll to position [315, 835]
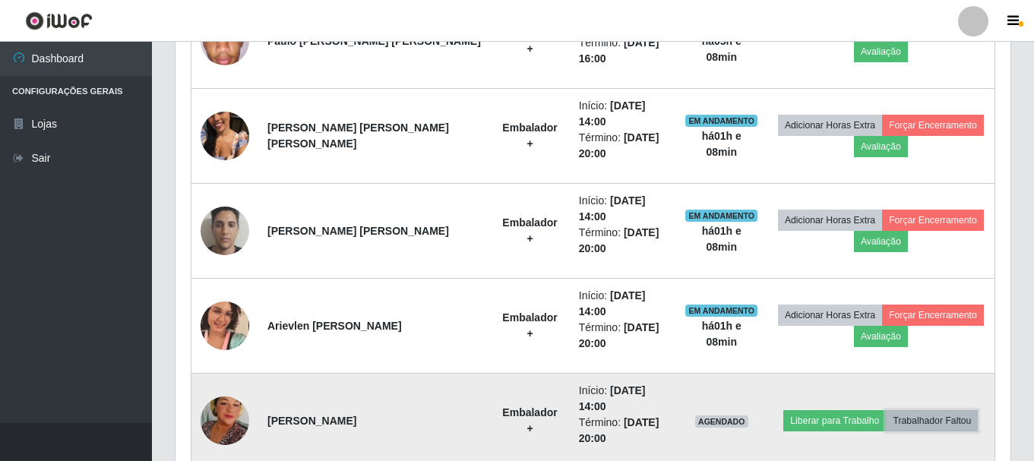
click at [921, 410] on button "Trabalhador Faltou" at bounding box center [932, 420] width 92 height 21
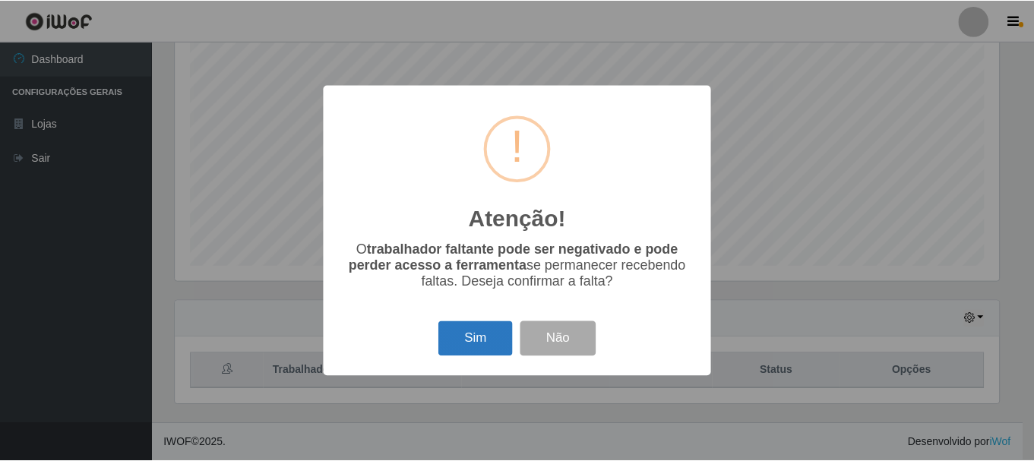
scroll to position [672, 0]
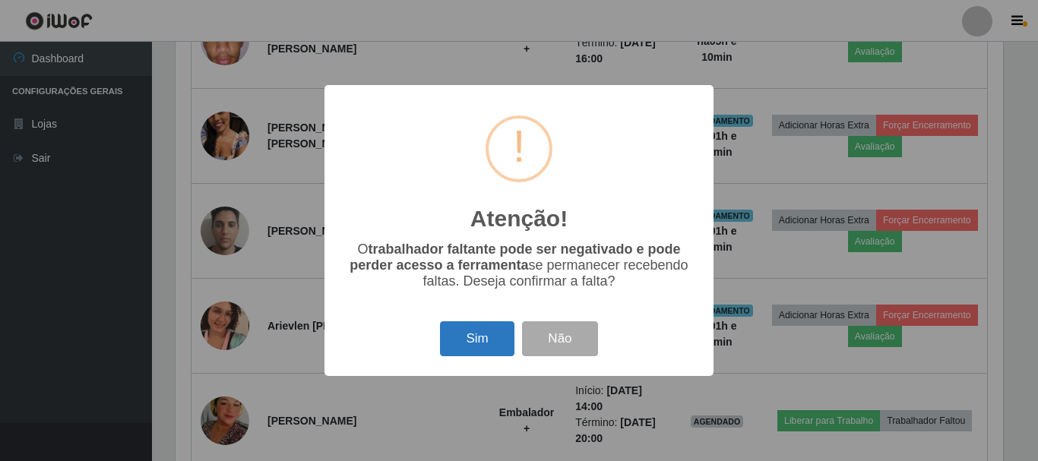
click at [473, 334] on button "Sim" at bounding box center [477, 339] width 74 height 36
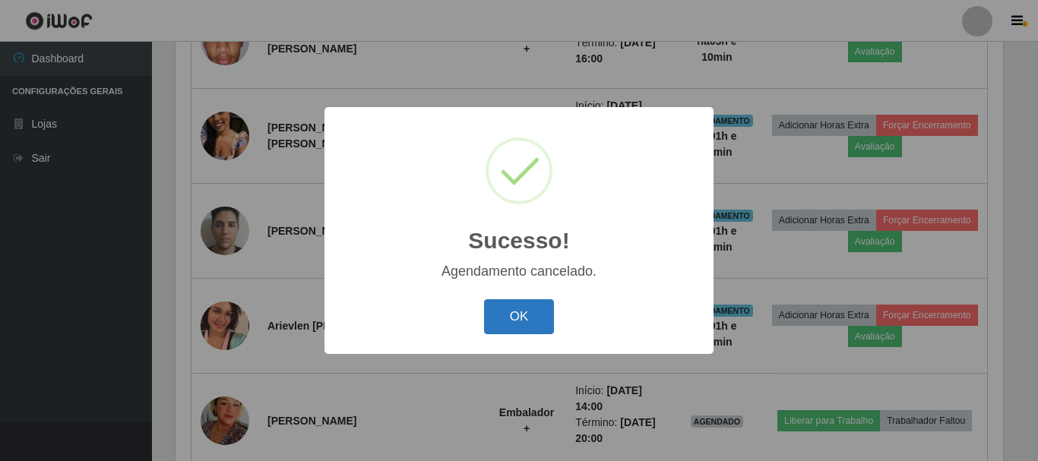
scroll to position [657, 0]
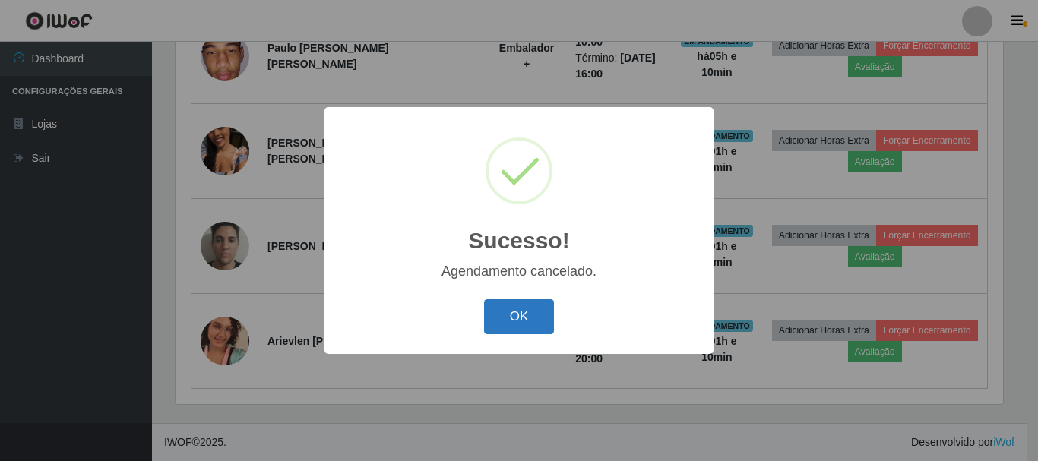
click at [528, 317] on button "OK" at bounding box center [519, 317] width 71 height 36
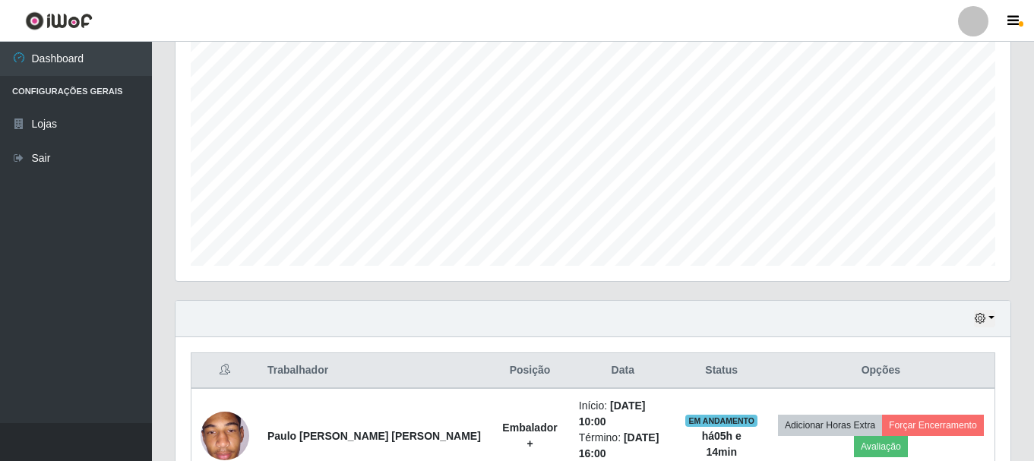
scroll to position [593, 0]
